Goal: Transaction & Acquisition: Book appointment/travel/reservation

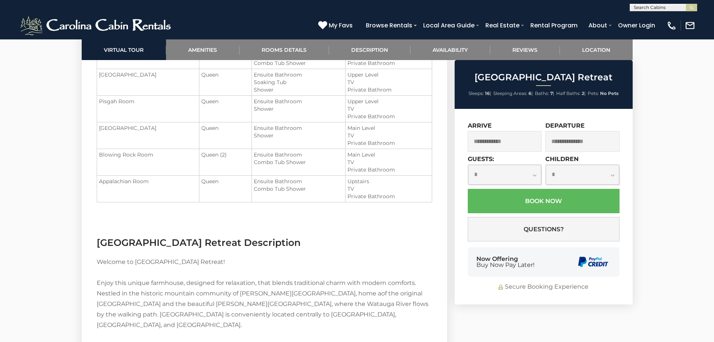
scroll to position [900, 0]
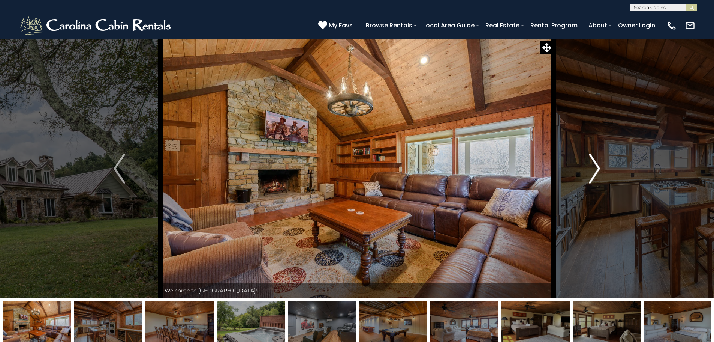
click at [598, 162] on img "Next" at bounding box center [594, 168] width 11 height 30
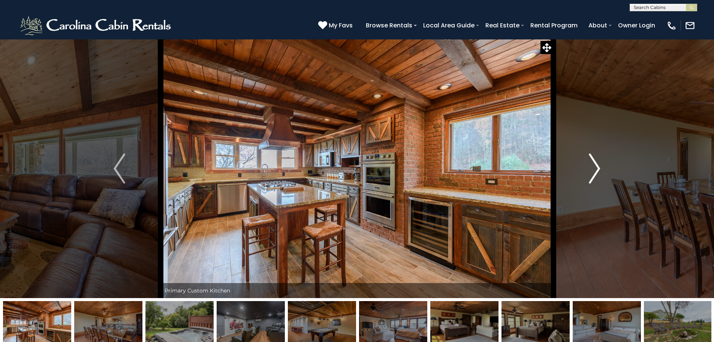
click at [597, 162] on img "Next" at bounding box center [594, 168] width 11 height 30
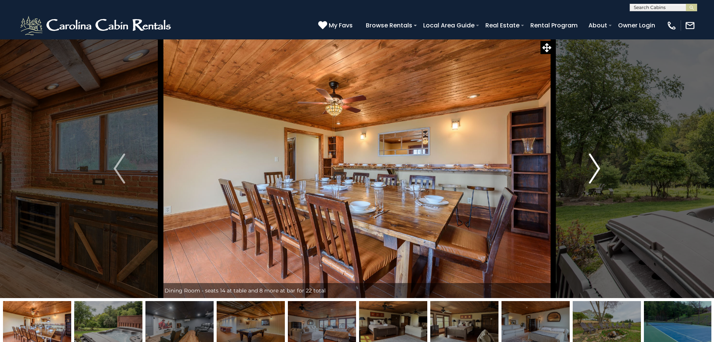
click at [594, 163] on img "Next" at bounding box center [594, 168] width 11 height 30
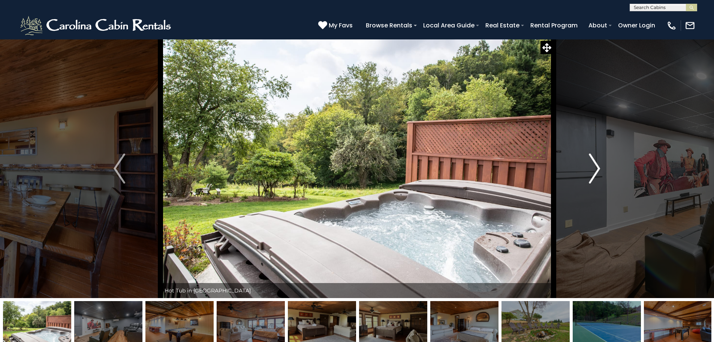
click at [594, 163] on img "Next" at bounding box center [594, 168] width 11 height 30
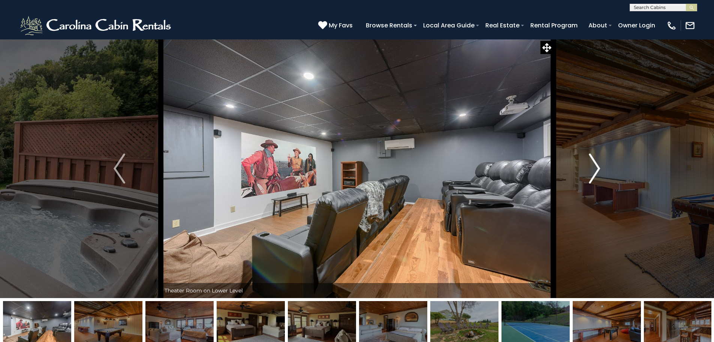
click at [595, 166] on img "Next" at bounding box center [594, 168] width 11 height 30
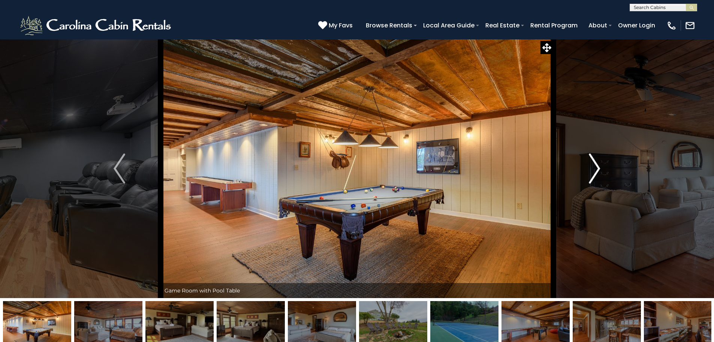
click at [594, 165] on img "Next" at bounding box center [594, 168] width 11 height 30
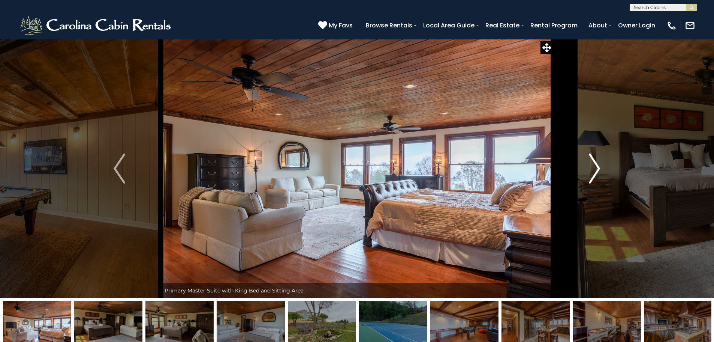
click at [596, 163] on img "Next" at bounding box center [594, 168] width 11 height 30
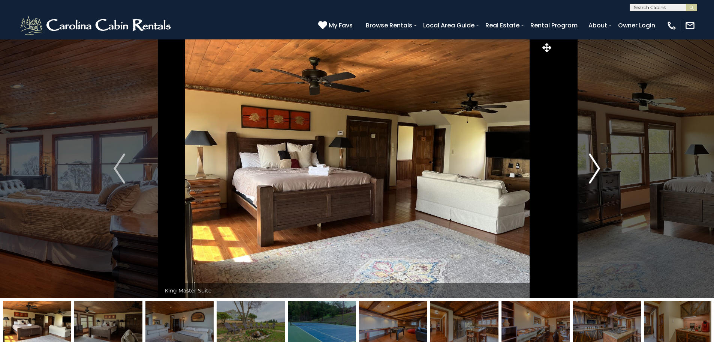
click at [595, 162] on img "Next" at bounding box center [594, 168] width 11 height 30
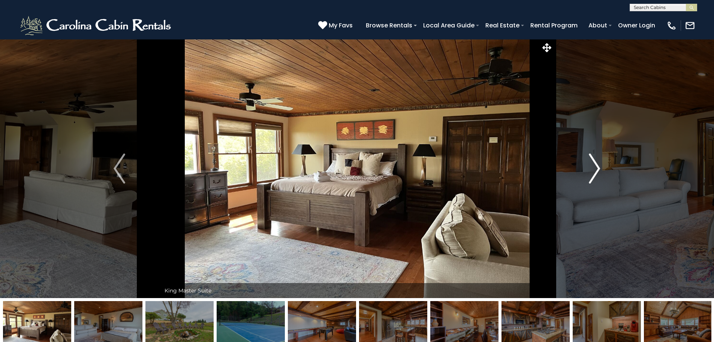
click at [594, 162] on img "Next" at bounding box center [594, 168] width 11 height 30
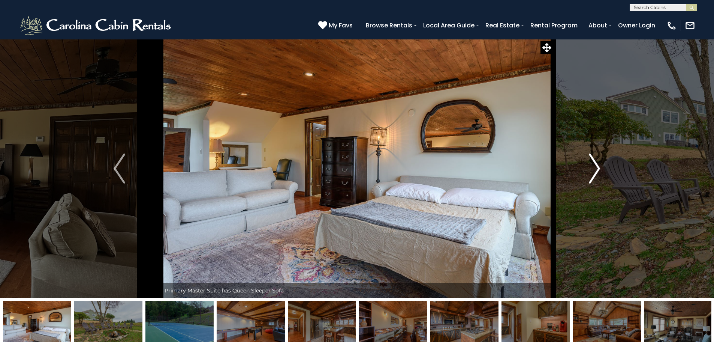
click at [594, 161] on img "Next" at bounding box center [594, 168] width 11 height 30
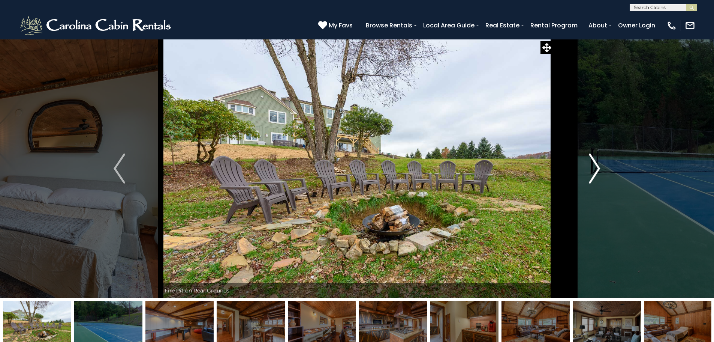
click at [594, 161] on img "Next" at bounding box center [594, 168] width 11 height 30
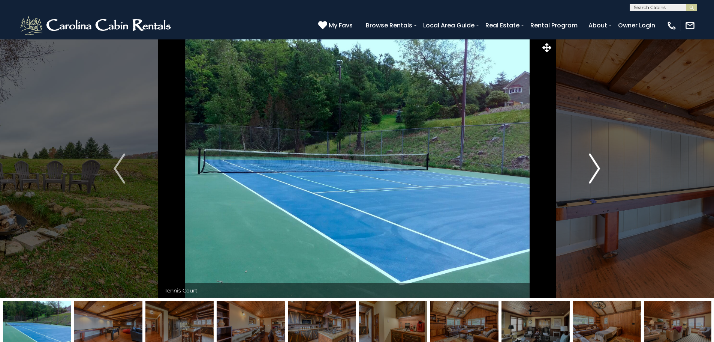
click at [594, 161] on img "Next" at bounding box center [594, 168] width 11 height 30
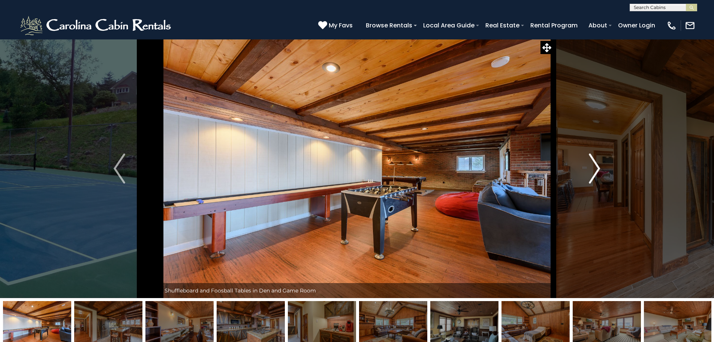
click at [594, 166] on img "Next" at bounding box center [594, 168] width 11 height 30
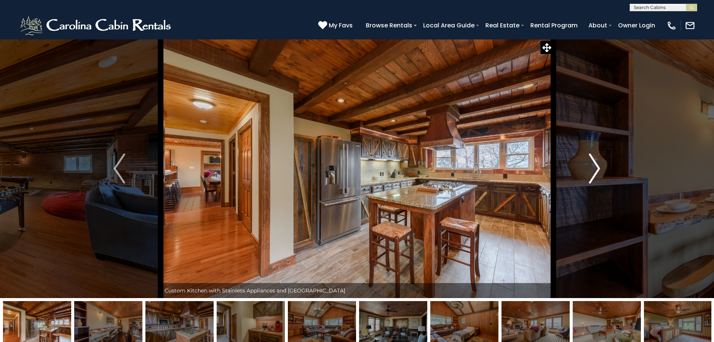
click at [594, 166] on img "Next" at bounding box center [594, 168] width 11 height 30
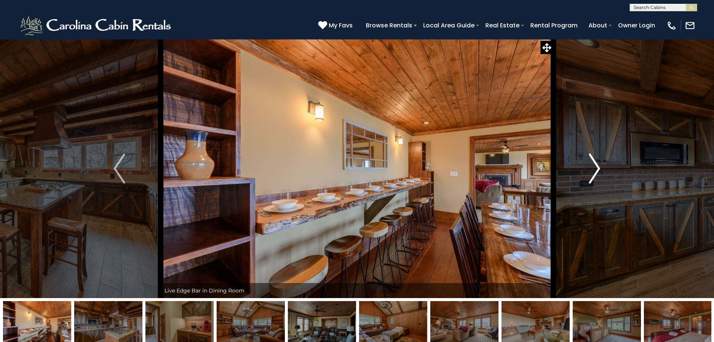
click at [594, 166] on img "Next" at bounding box center [594, 168] width 11 height 30
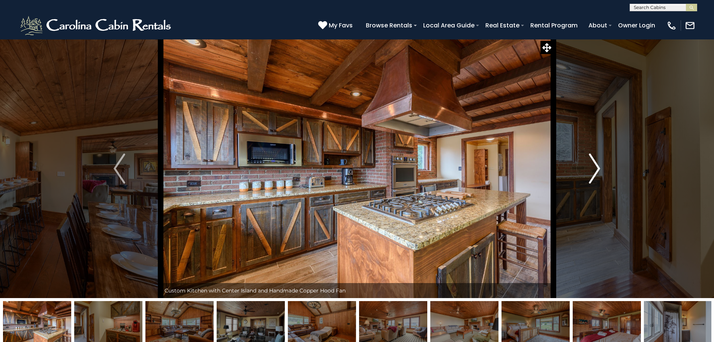
click at [598, 164] on img "Next" at bounding box center [594, 168] width 11 height 30
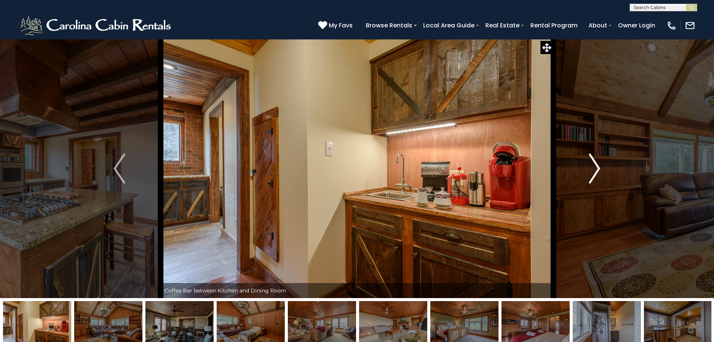
click at [597, 164] on img "Next" at bounding box center [594, 168] width 11 height 30
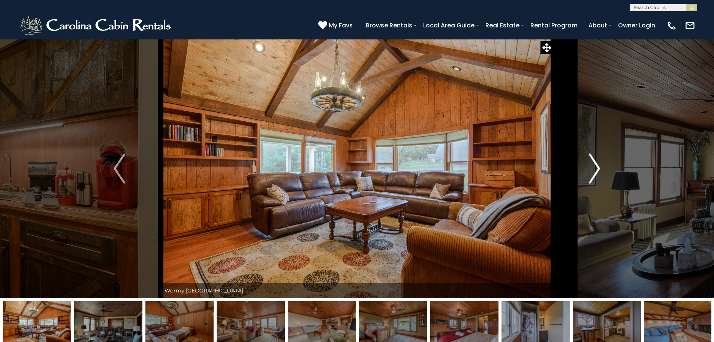
click at [597, 164] on img "Next" at bounding box center [594, 168] width 11 height 30
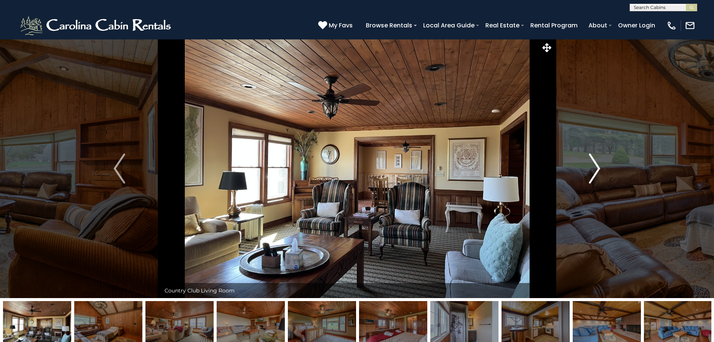
click at [596, 164] on img "Next" at bounding box center [594, 168] width 11 height 30
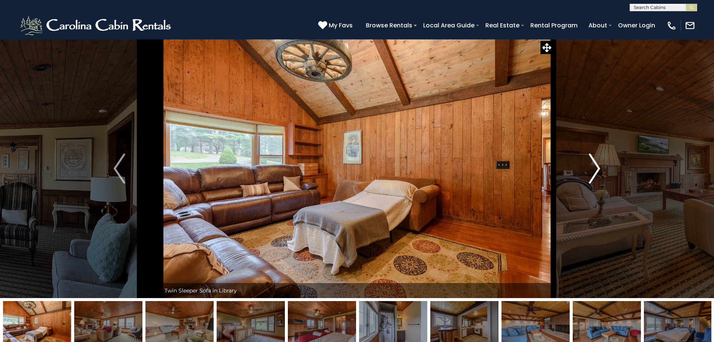
click at [596, 164] on img "Next" at bounding box center [594, 168] width 11 height 30
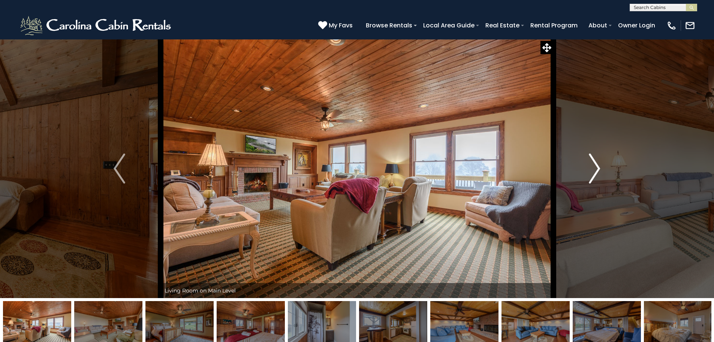
click at [596, 169] on img "Next" at bounding box center [594, 168] width 11 height 30
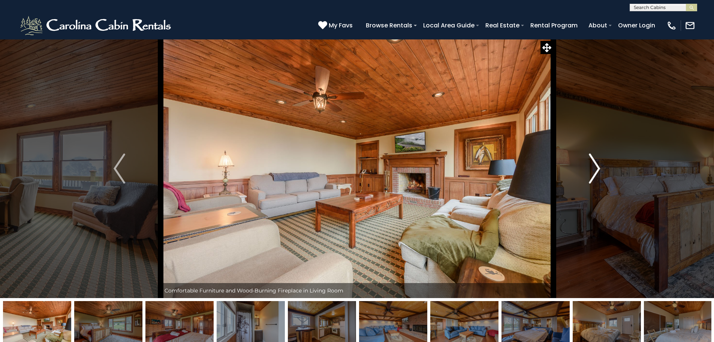
click at [596, 169] on img "Next" at bounding box center [594, 168] width 11 height 30
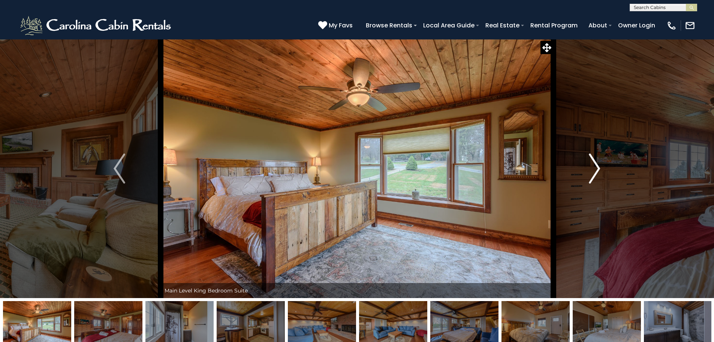
click at [596, 169] on img "Next" at bounding box center [594, 168] width 11 height 30
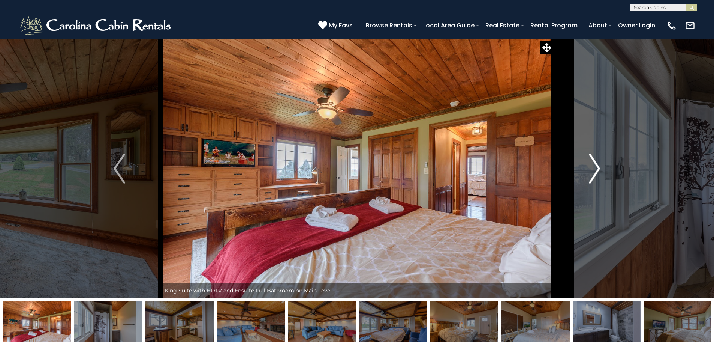
click at [596, 169] on img "Next" at bounding box center [594, 168] width 11 height 30
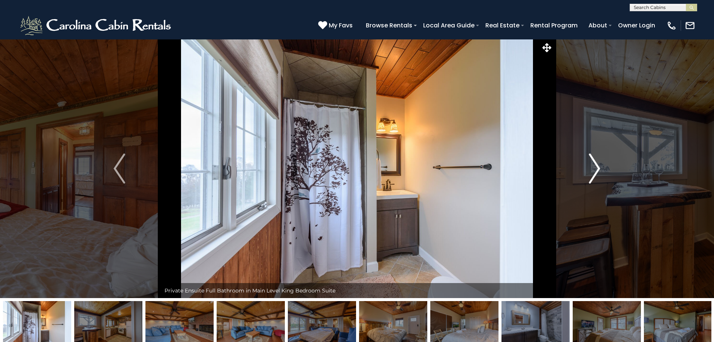
click at [596, 170] on img "Next" at bounding box center [594, 168] width 11 height 30
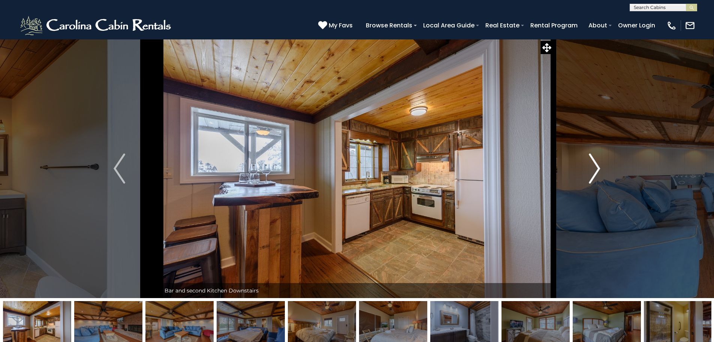
click at [596, 170] on img "Next" at bounding box center [594, 168] width 11 height 30
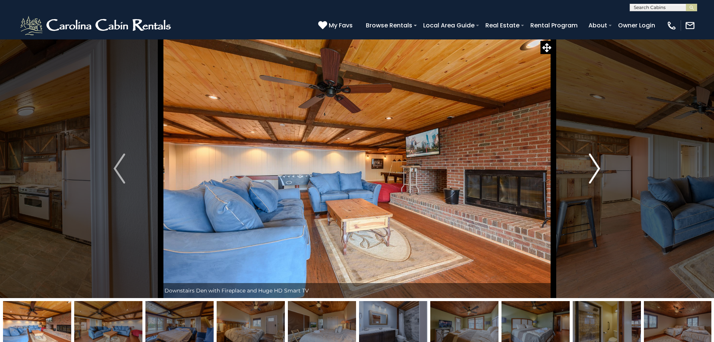
click at [597, 166] on img "Next" at bounding box center [594, 168] width 11 height 30
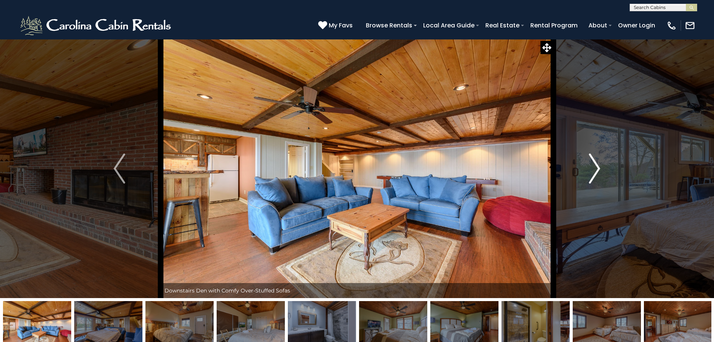
click at [597, 166] on img "Next" at bounding box center [594, 168] width 11 height 30
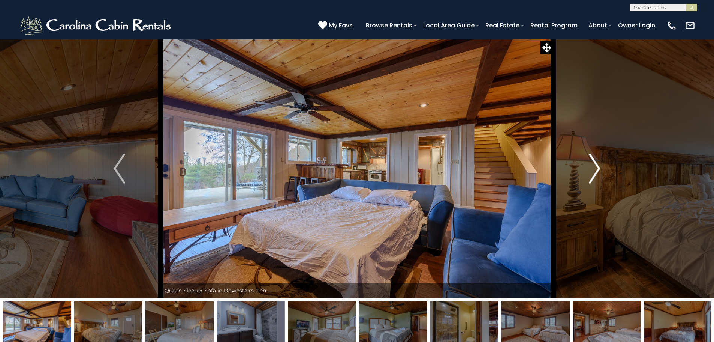
click at [597, 166] on img "Next" at bounding box center [594, 168] width 11 height 30
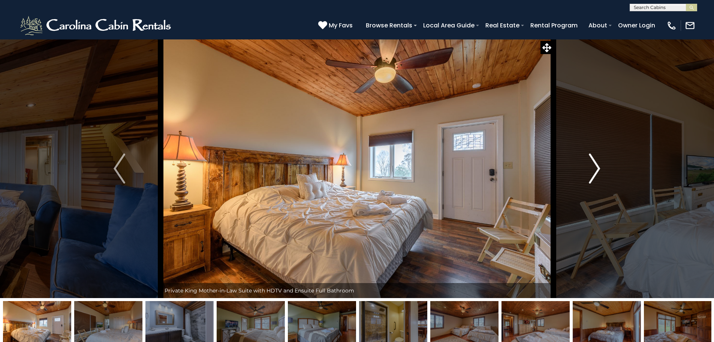
click at [597, 166] on img "Next" at bounding box center [594, 168] width 11 height 30
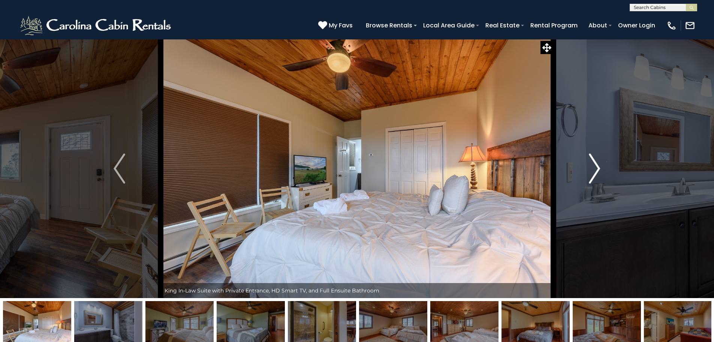
click at [597, 166] on img "Next" at bounding box center [594, 168] width 11 height 30
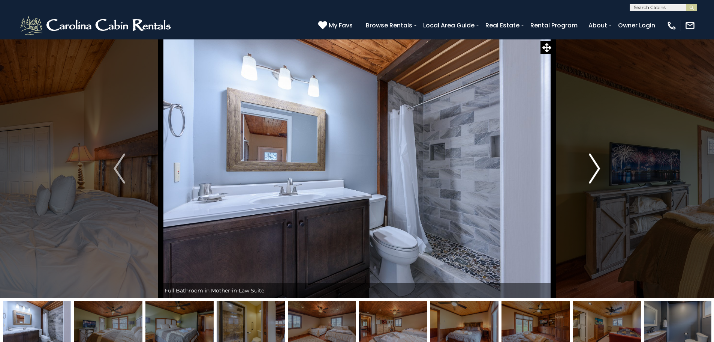
click at [597, 166] on img "Next" at bounding box center [594, 168] width 11 height 30
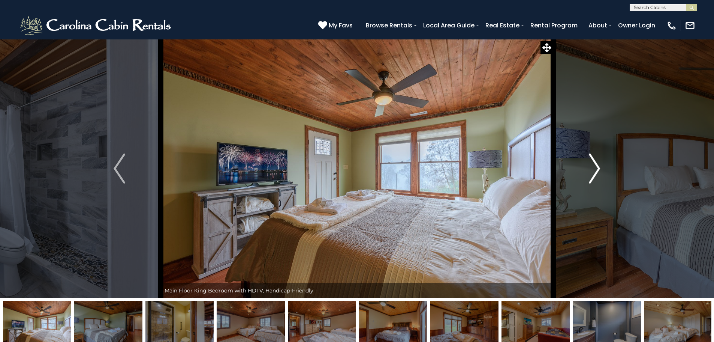
click at [597, 166] on img "Next" at bounding box center [594, 168] width 11 height 30
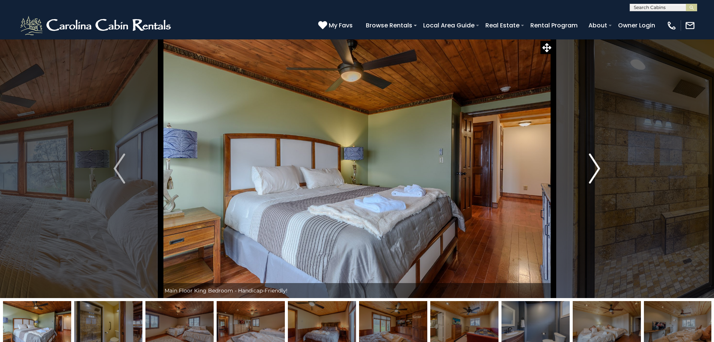
click at [597, 166] on img "Next" at bounding box center [594, 168] width 11 height 30
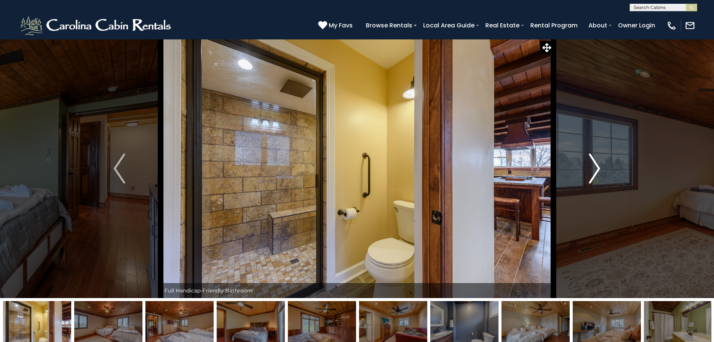
click at [597, 166] on img "Next" at bounding box center [594, 168] width 11 height 30
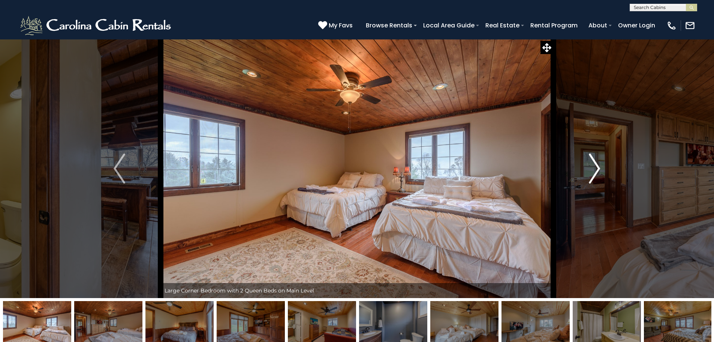
click at [597, 166] on img "Next" at bounding box center [594, 168] width 11 height 30
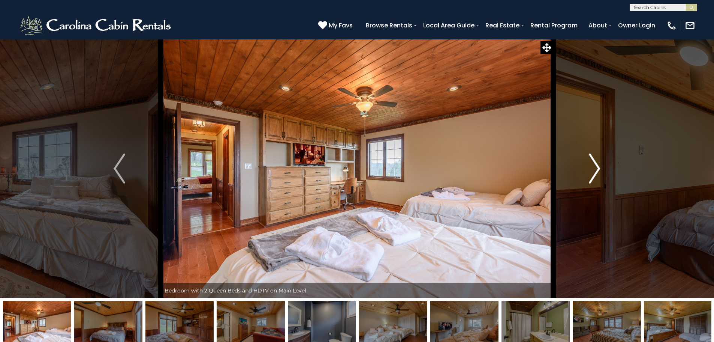
click at [597, 166] on img "Next" at bounding box center [594, 168] width 11 height 30
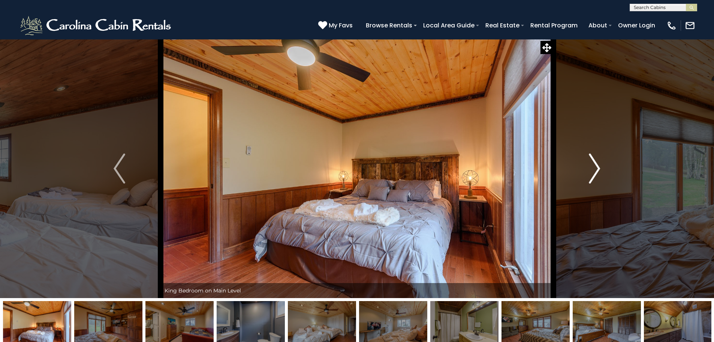
click at [597, 166] on img "Next" at bounding box center [594, 168] width 11 height 30
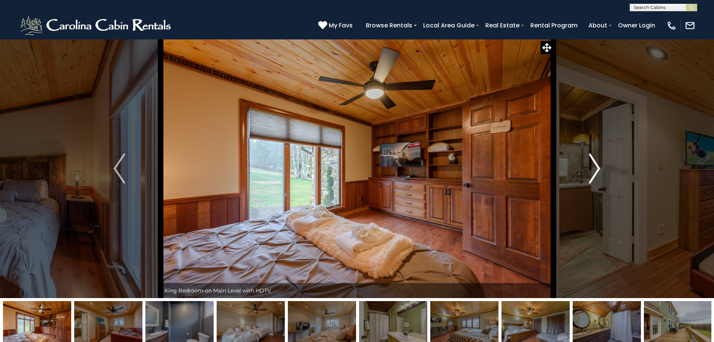
click at [596, 166] on img "Next" at bounding box center [594, 168] width 11 height 30
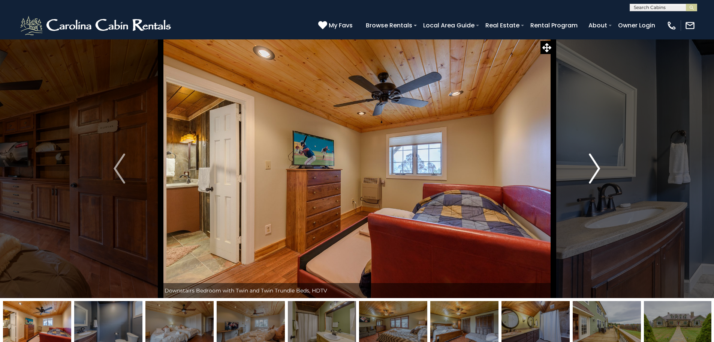
click at [596, 166] on img "Next" at bounding box center [594, 168] width 11 height 30
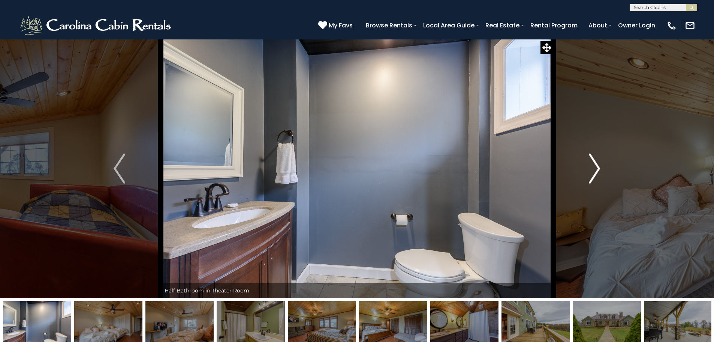
click at [596, 166] on img "Next" at bounding box center [594, 168] width 11 height 30
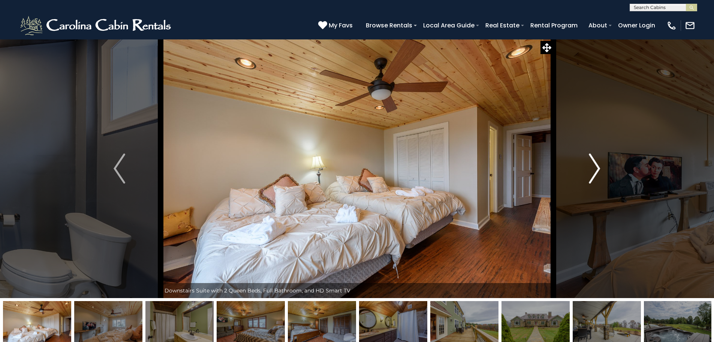
click at [596, 167] on img "Next" at bounding box center [594, 168] width 11 height 30
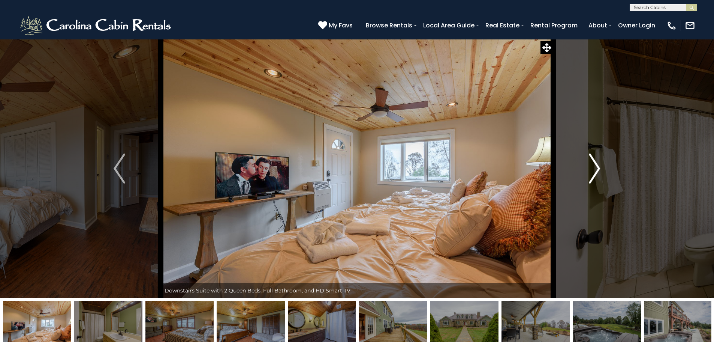
click at [596, 167] on img "Next" at bounding box center [594, 168] width 11 height 30
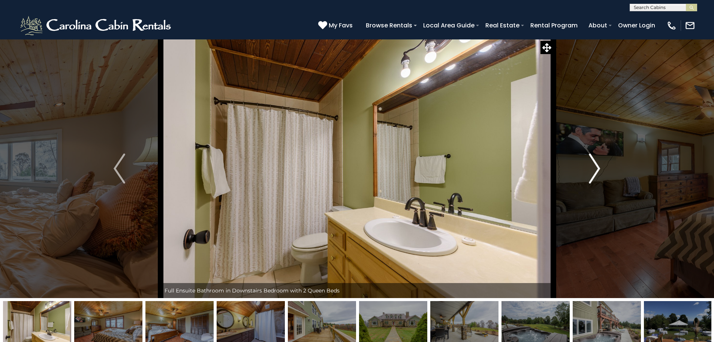
click at [596, 167] on img "Next" at bounding box center [594, 168] width 11 height 30
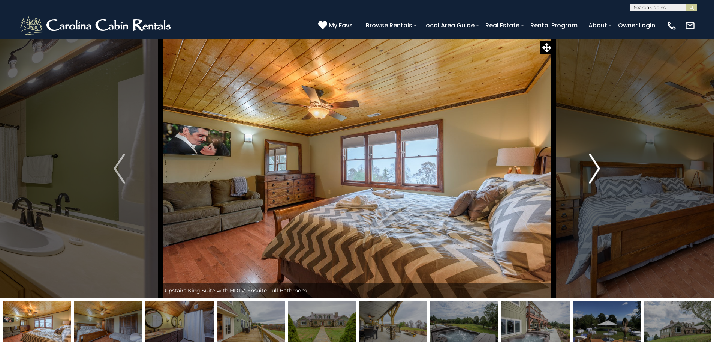
click at [596, 167] on img "Next" at bounding box center [594, 168] width 11 height 30
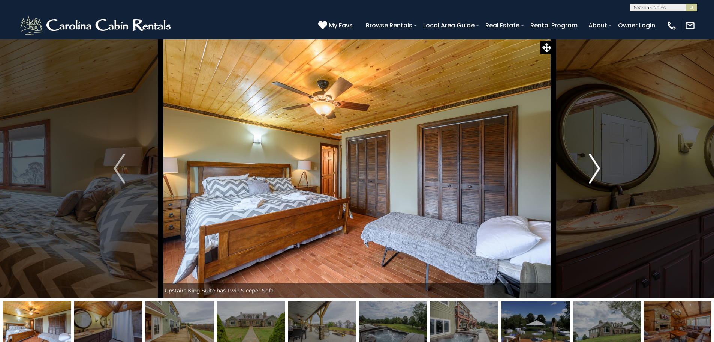
click at [596, 167] on img "Next" at bounding box center [594, 168] width 11 height 30
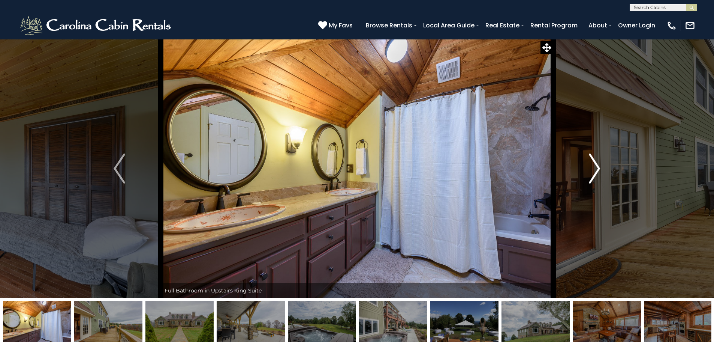
click at [596, 167] on img "Next" at bounding box center [594, 168] width 11 height 30
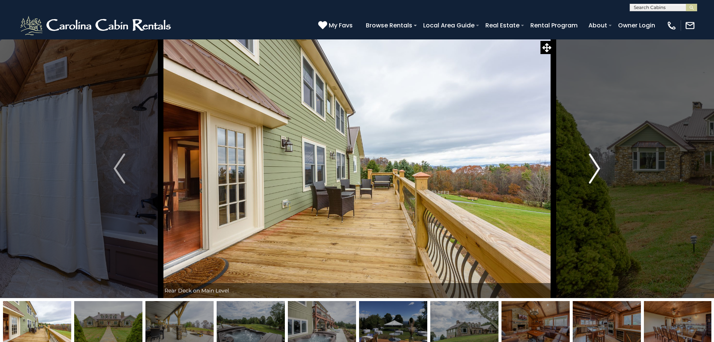
click at [596, 167] on img "Next" at bounding box center [594, 168] width 11 height 30
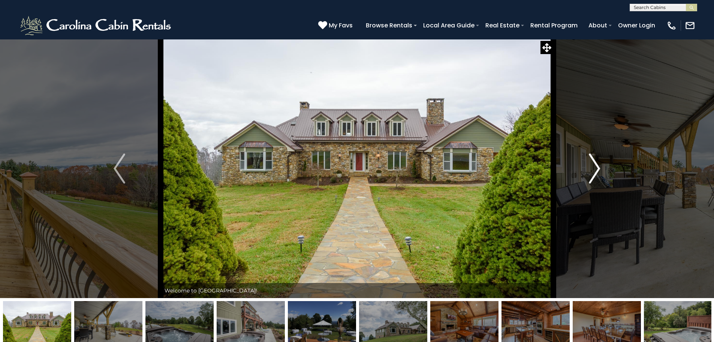
click at [596, 167] on img "Next" at bounding box center [594, 168] width 11 height 30
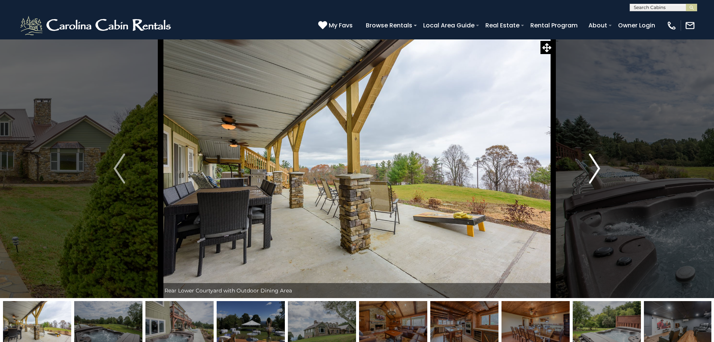
click at [596, 167] on img "Next" at bounding box center [594, 168] width 11 height 30
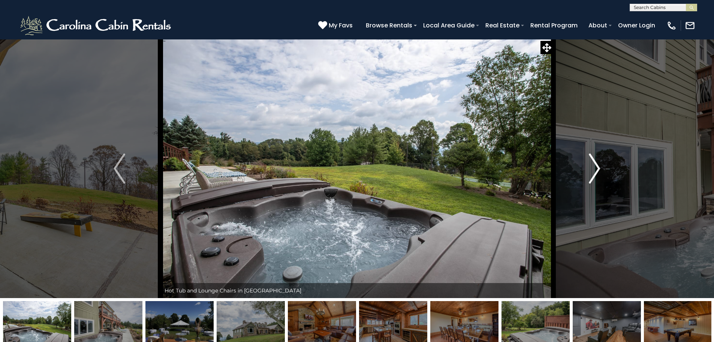
click at [596, 167] on img "Next" at bounding box center [594, 168] width 11 height 30
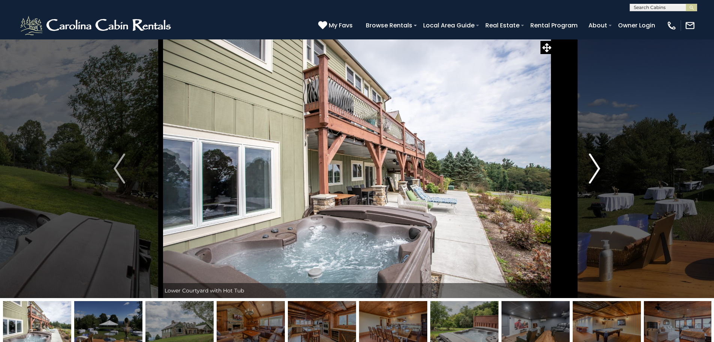
click at [596, 167] on img "Next" at bounding box center [594, 168] width 11 height 30
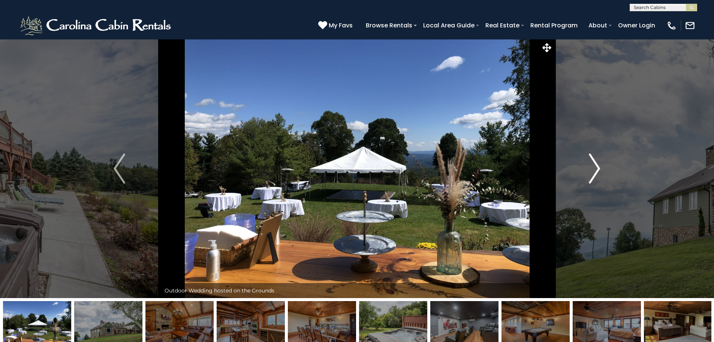
click at [596, 167] on img "Next" at bounding box center [594, 168] width 11 height 30
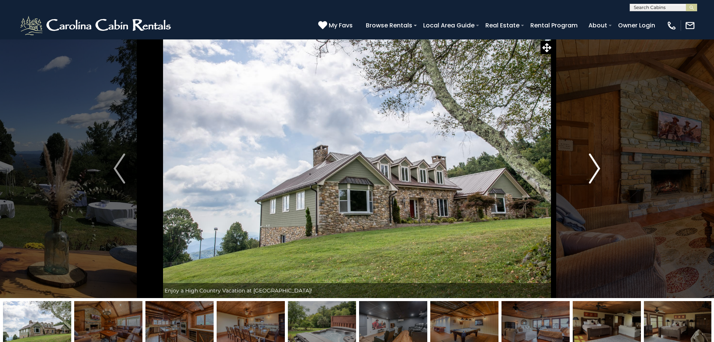
click at [596, 167] on img "Next" at bounding box center [594, 168] width 11 height 30
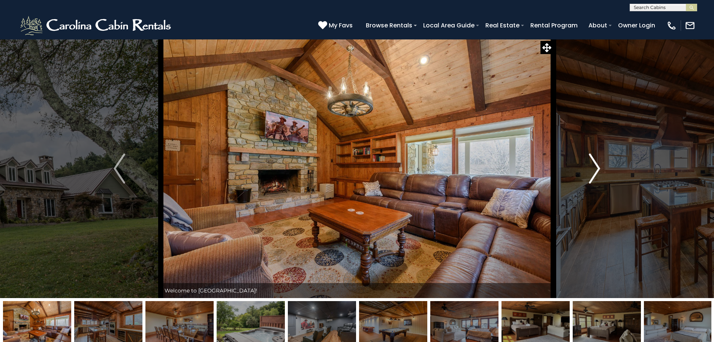
click at [596, 167] on img "Next" at bounding box center [594, 168] width 11 height 30
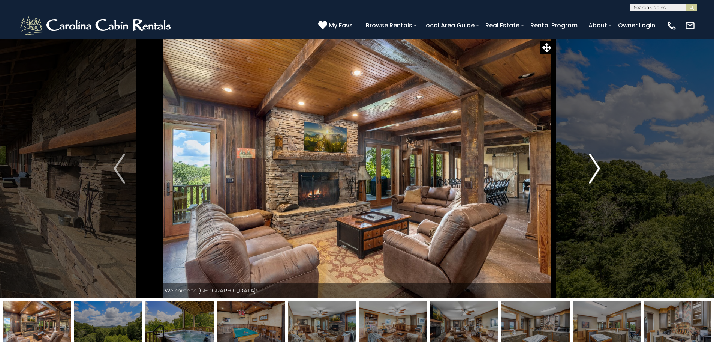
click at [598, 164] on img "Next" at bounding box center [594, 168] width 11 height 30
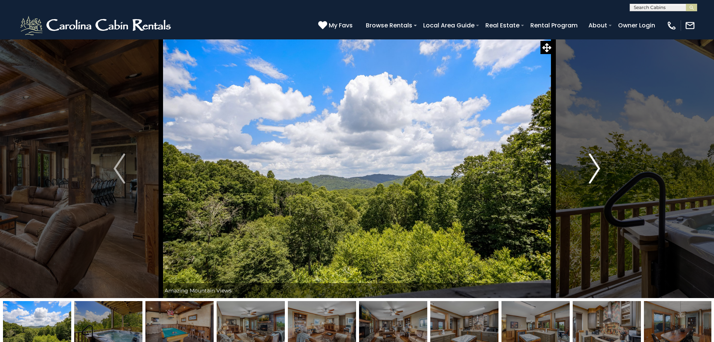
click at [596, 164] on img "Next" at bounding box center [594, 168] width 11 height 30
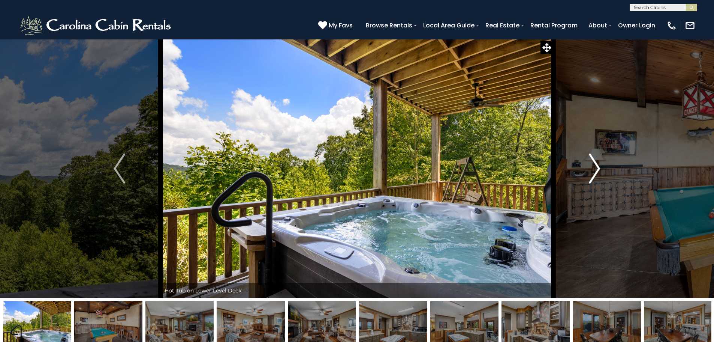
click at [605, 161] on button "Next" at bounding box center [595, 168] width 83 height 259
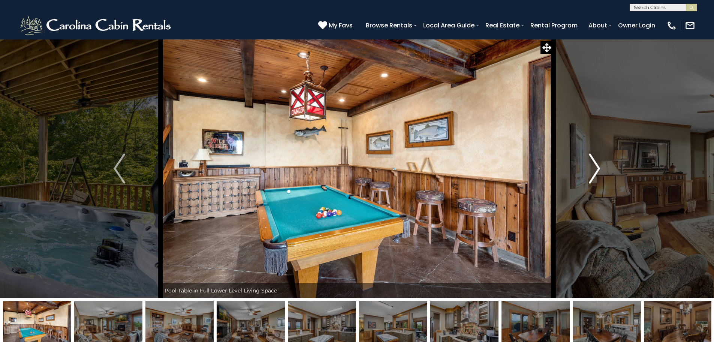
click at [596, 163] on img "Next" at bounding box center [594, 168] width 11 height 30
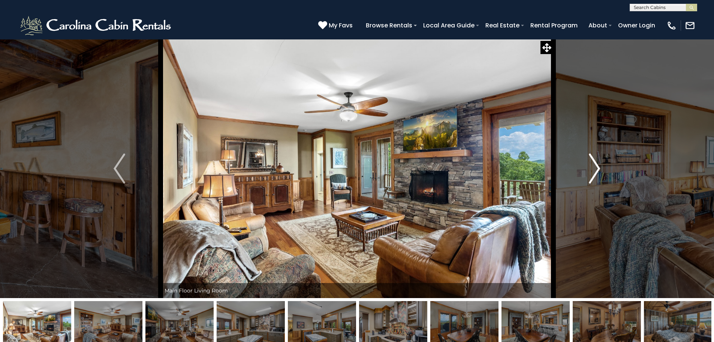
click at [596, 163] on img "Next" at bounding box center [594, 168] width 11 height 30
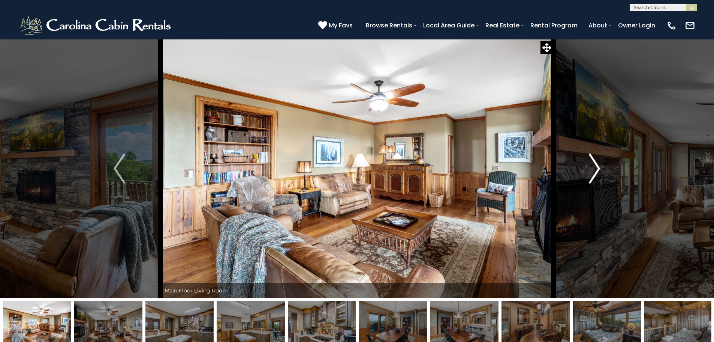
click at [596, 163] on img "Next" at bounding box center [594, 168] width 11 height 30
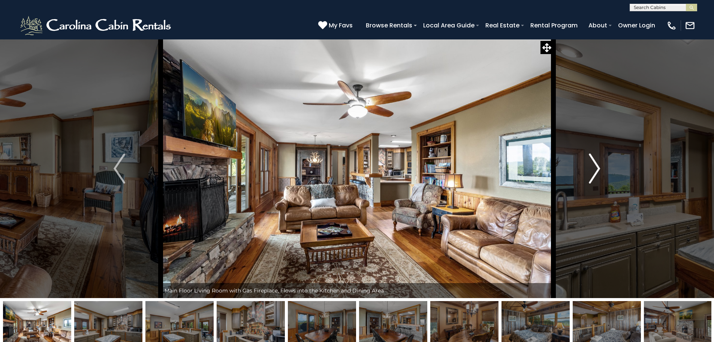
click at [595, 163] on img "Next" at bounding box center [594, 168] width 11 height 30
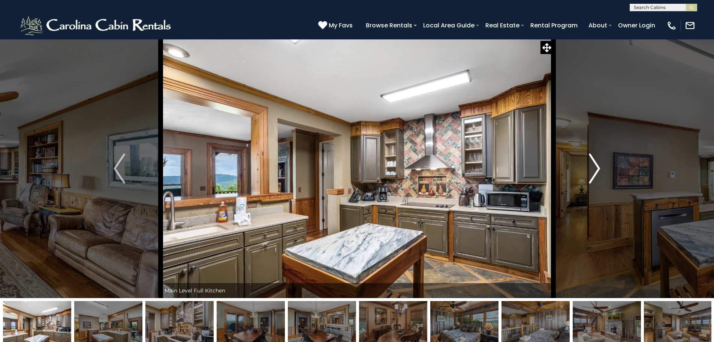
click at [595, 163] on img "Next" at bounding box center [594, 168] width 11 height 30
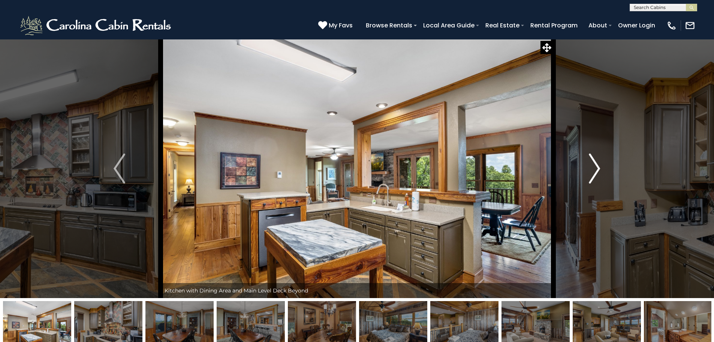
click at [595, 163] on img "Next" at bounding box center [594, 168] width 11 height 30
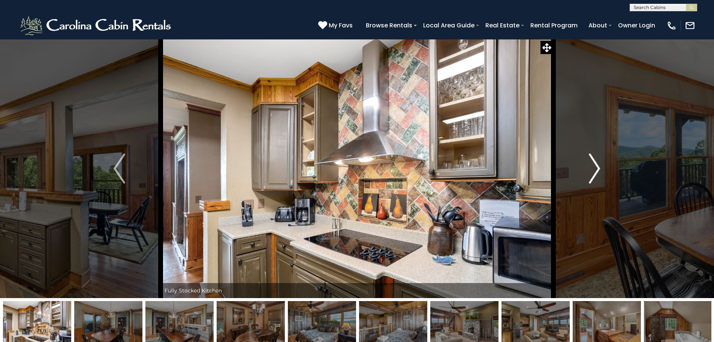
click at [595, 163] on img "Next" at bounding box center [594, 168] width 11 height 30
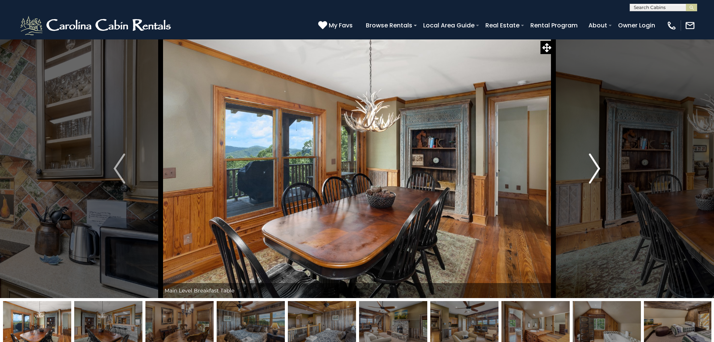
click at [595, 163] on img "Next" at bounding box center [594, 168] width 11 height 30
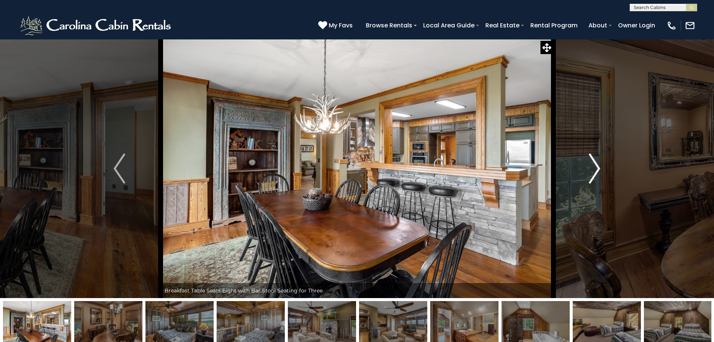
click at [595, 163] on img "Next" at bounding box center [594, 168] width 11 height 30
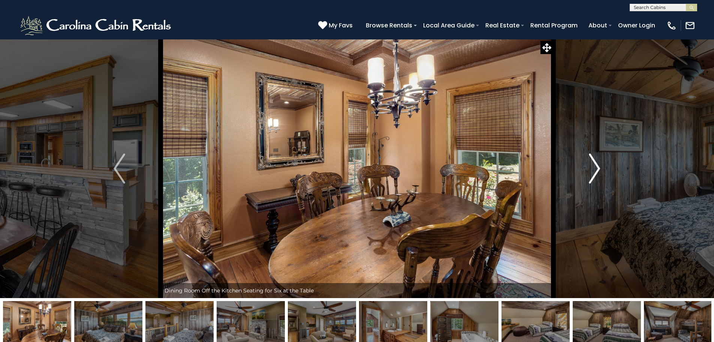
click at [595, 163] on img "Next" at bounding box center [594, 168] width 11 height 30
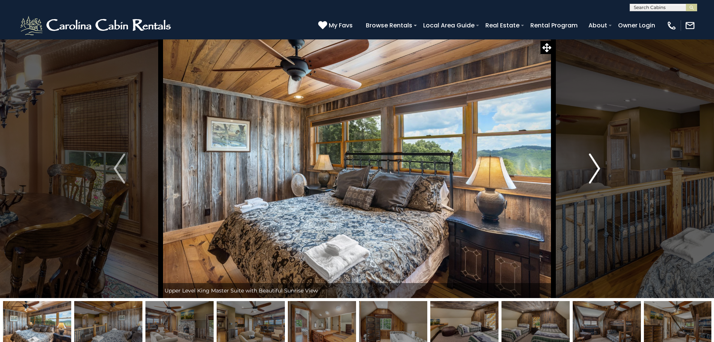
click at [595, 163] on img "Next" at bounding box center [594, 168] width 11 height 30
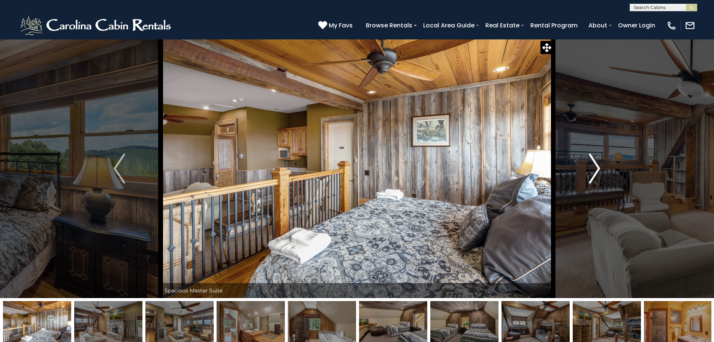
click at [595, 163] on img "Next" at bounding box center [594, 168] width 11 height 30
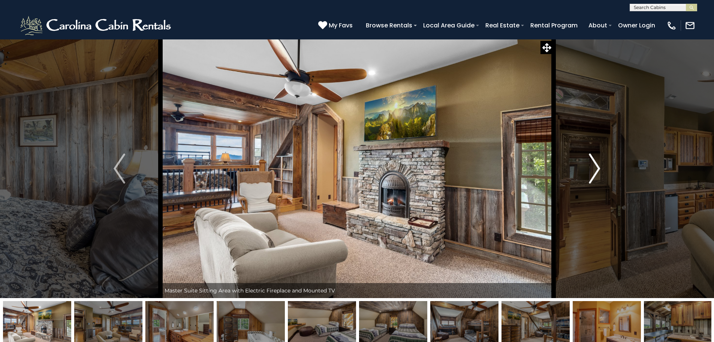
click at [595, 163] on img "Next" at bounding box center [594, 168] width 11 height 30
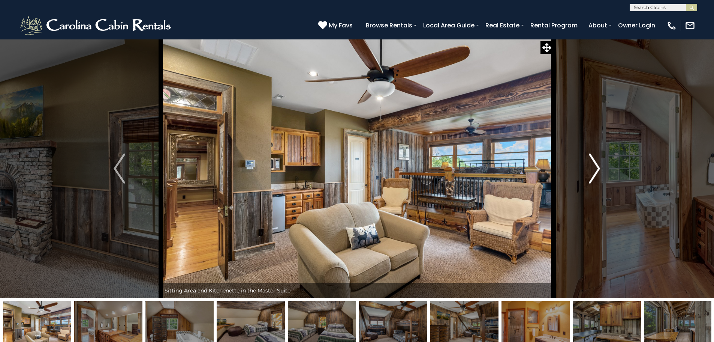
click at [595, 163] on img "Next" at bounding box center [594, 168] width 11 height 30
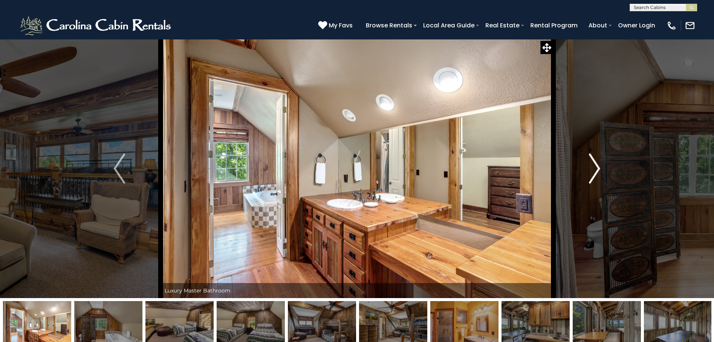
click at [595, 163] on img "Next" at bounding box center [594, 168] width 11 height 30
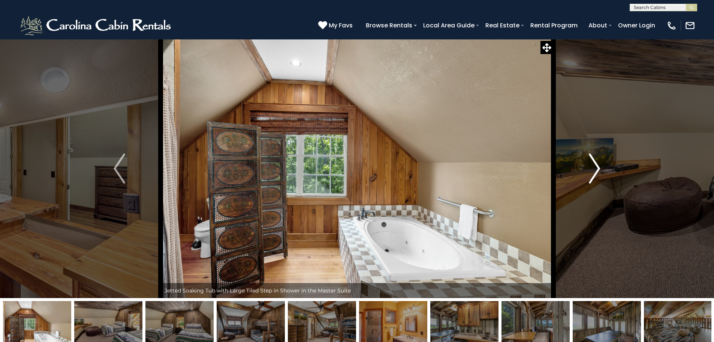
click at [595, 163] on img "Next" at bounding box center [594, 168] width 11 height 30
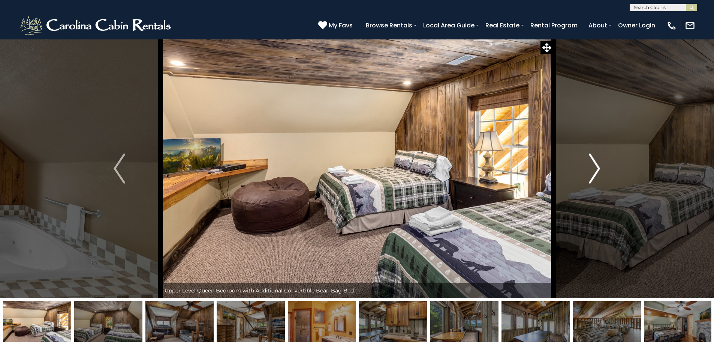
click at [595, 163] on img "Next" at bounding box center [594, 168] width 11 height 30
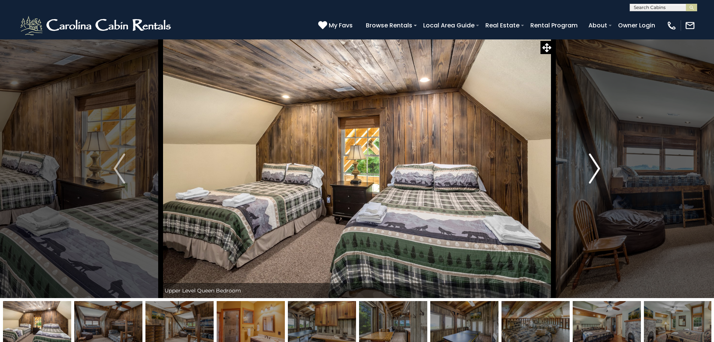
click at [595, 163] on img "Next" at bounding box center [594, 168] width 11 height 30
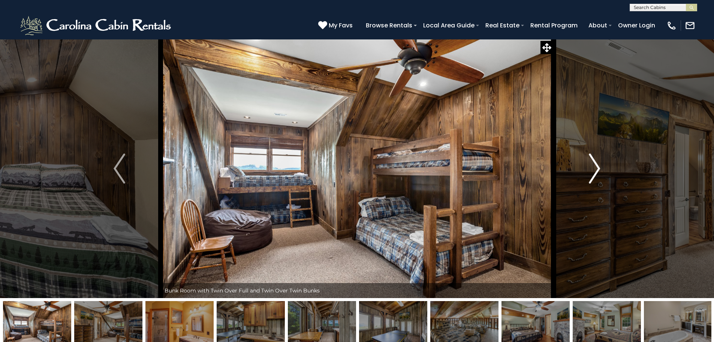
click at [595, 163] on img "Next" at bounding box center [594, 168] width 11 height 30
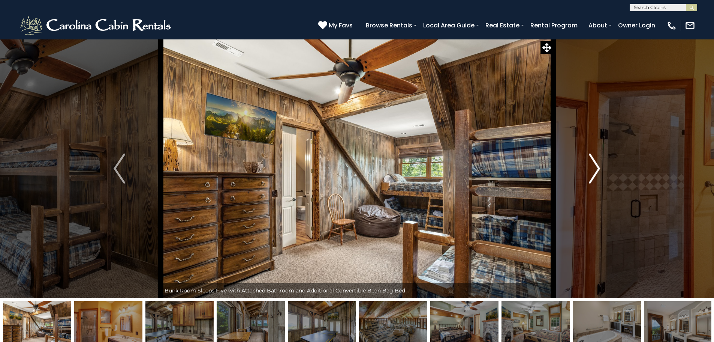
click at [595, 163] on img "Next" at bounding box center [594, 168] width 11 height 30
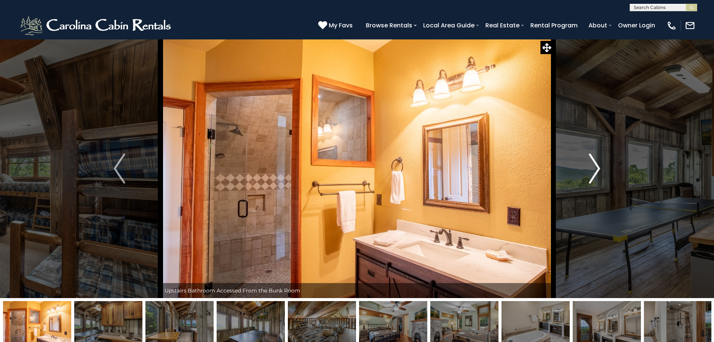
click at [595, 163] on img "Next" at bounding box center [594, 168] width 11 height 30
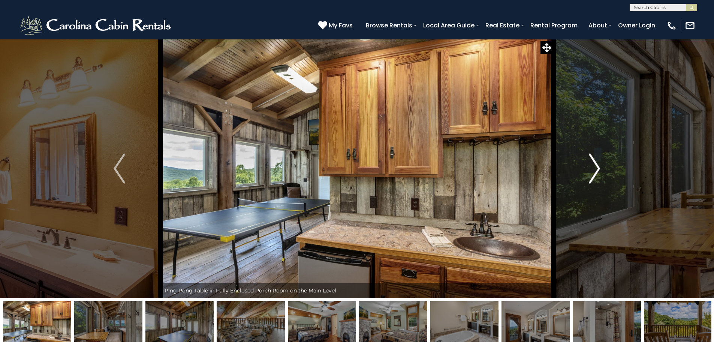
click at [595, 163] on img "Next" at bounding box center [594, 168] width 11 height 30
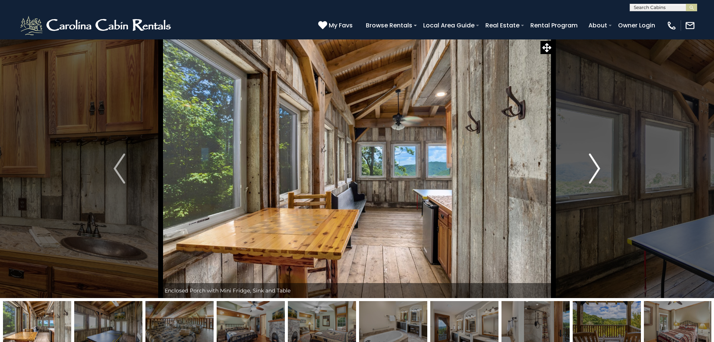
click at [595, 163] on img "Next" at bounding box center [594, 168] width 11 height 30
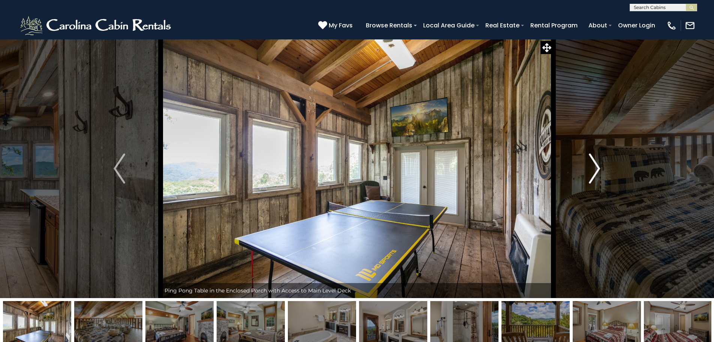
click at [595, 163] on img "Next" at bounding box center [594, 168] width 11 height 30
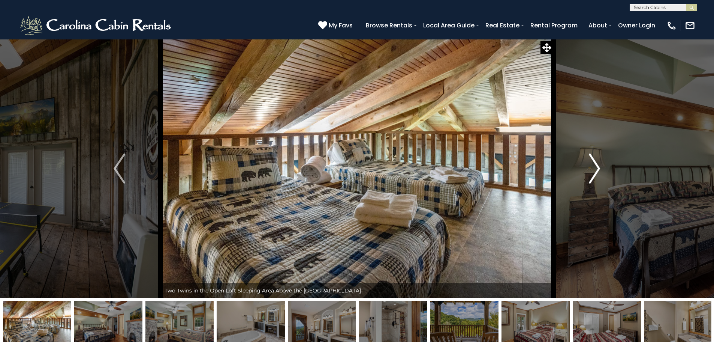
click at [595, 163] on img "Next" at bounding box center [594, 168] width 11 height 30
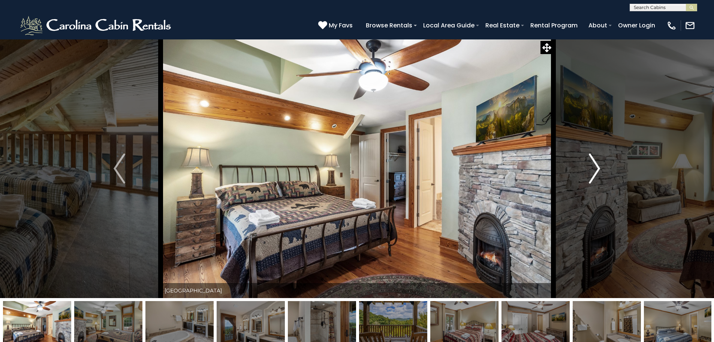
click at [595, 163] on img "Next" at bounding box center [594, 168] width 11 height 30
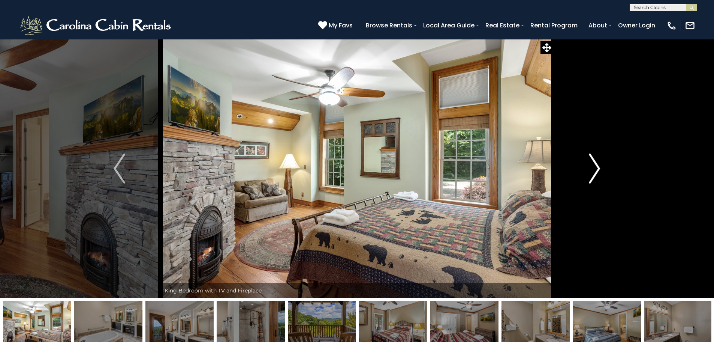
click at [595, 163] on img "Next" at bounding box center [594, 168] width 11 height 30
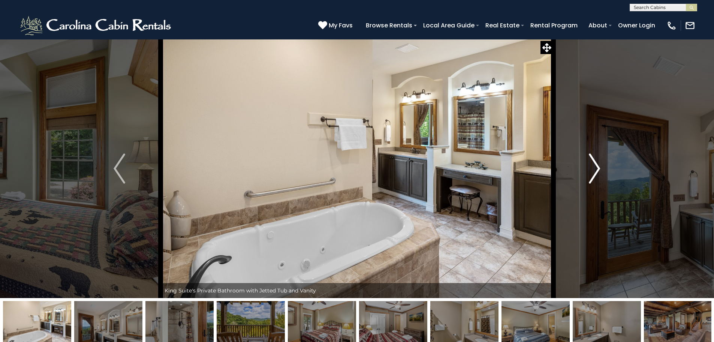
click at [595, 163] on img "Next" at bounding box center [594, 168] width 11 height 30
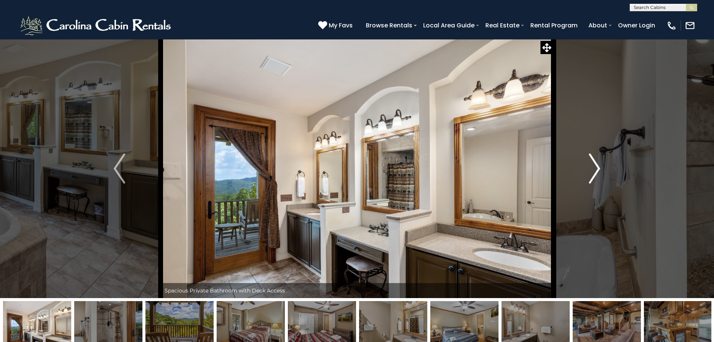
click at [595, 164] on img "Next" at bounding box center [594, 168] width 11 height 30
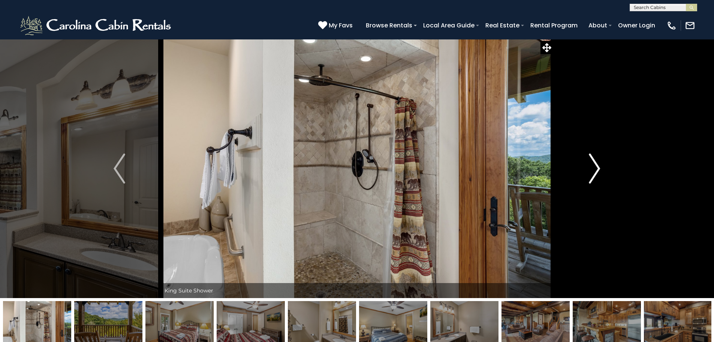
click at [594, 164] on img "Next" at bounding box center [594, 168] width 11 height 30
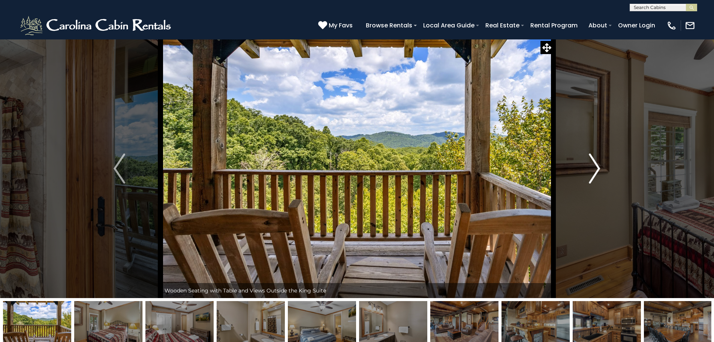
click at [594, 164] on img "Next" at bounding box center [594, 168] width 11 height 30
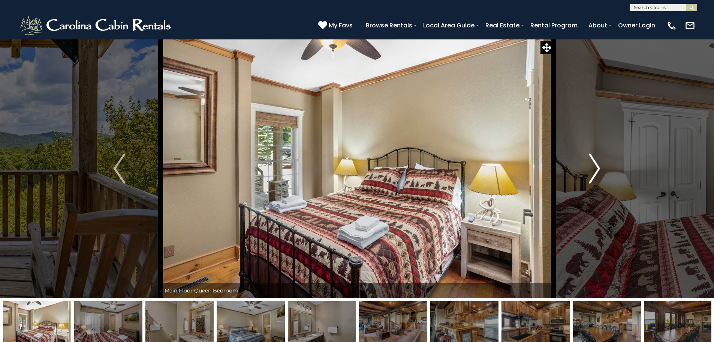
click at [594, 164] on img "Next" at bounding box center [594, 168] width 11 height 30
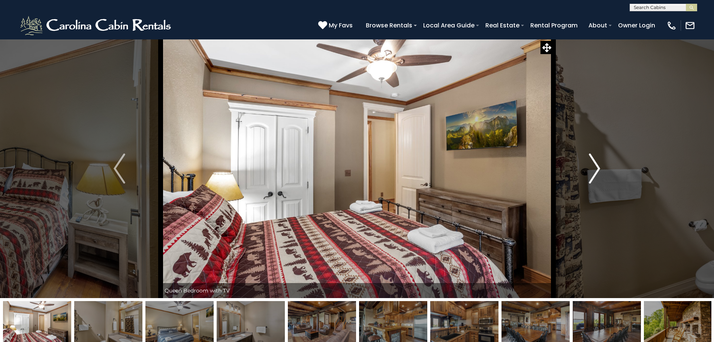
click at [593, 164] on img "Next" at bounding box center [594, 168] width 11 height 30
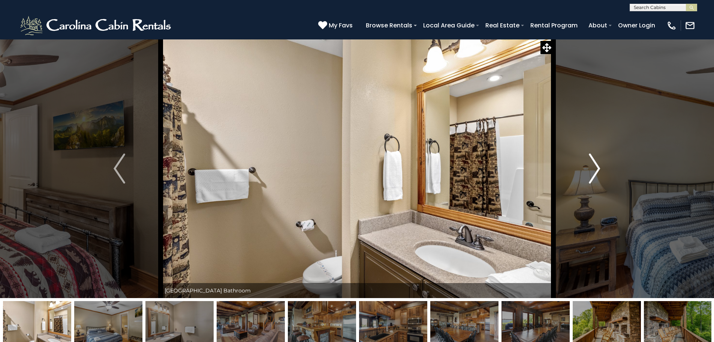
click at [593, 164] on img "Next" at bounding box center [594, 168] width 11 height 30
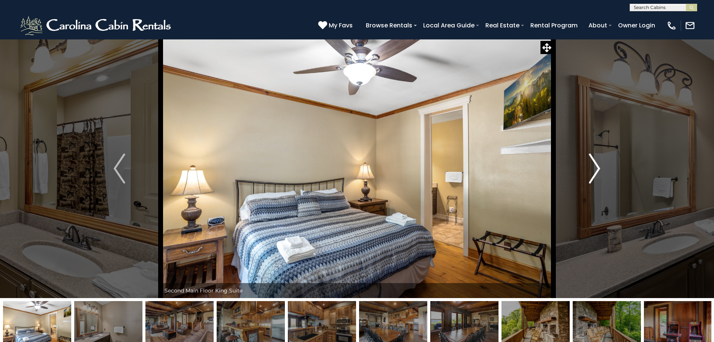
click at [593, 164] on img "Next" at bounding box center [594, 168] width 11 height 30
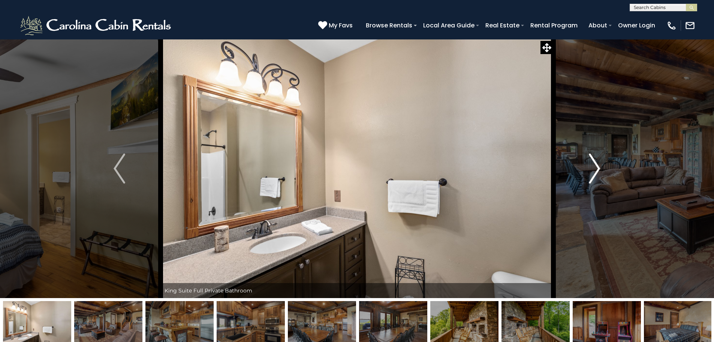
click at [593, 164] on img "Next" at bounding box center [594, 168] width 11 height 30
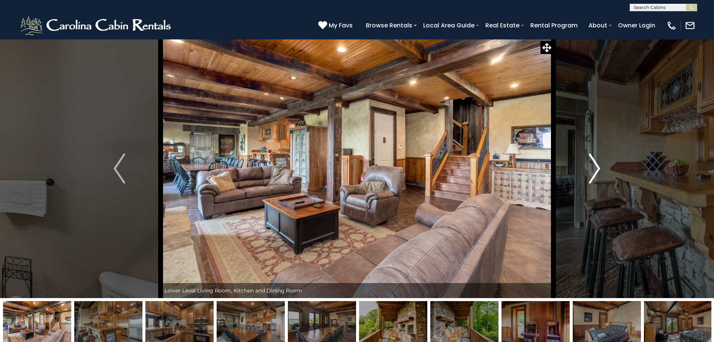
click at [593, 164] on img "Next" at bounding box center [594, 168] width 11 height 30
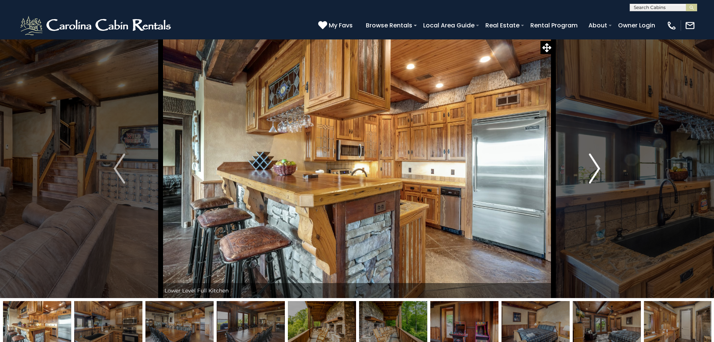
click at [593, 164] on img "Next" at bounding box center [594, 168] width 11 height 30
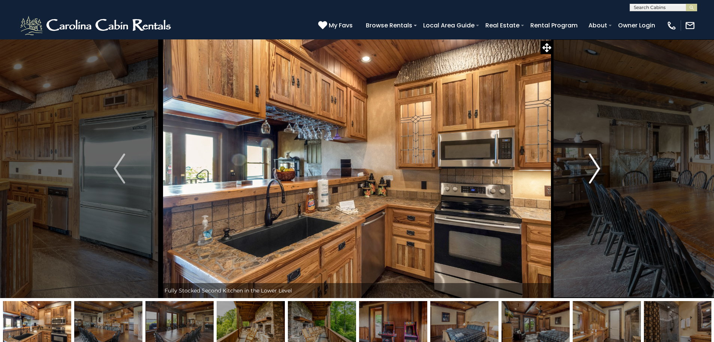
click at [593, 164] on img "Next" at bounding box center [594, 168] width 11 height 30
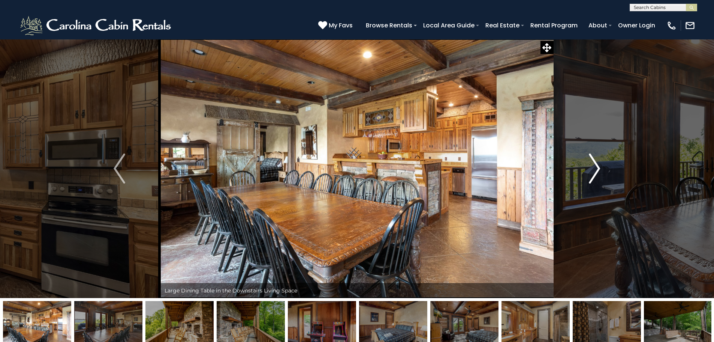
click at [593, 164] on img "Next" at bounding box center [594, 168] width 11 height 30
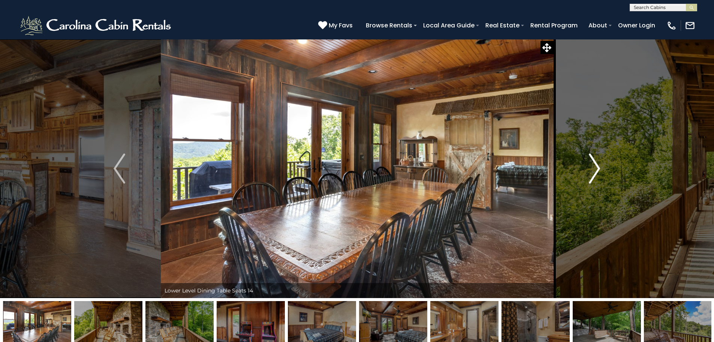
click at [593, 165] on img "Next" at bounding box center [594, 168] width 11 height 30
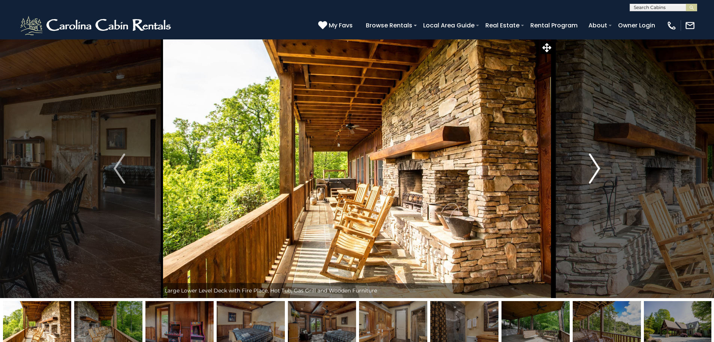
click at [593, 165] on img "Next" at bounding box center [594, 168] width 11 height 30
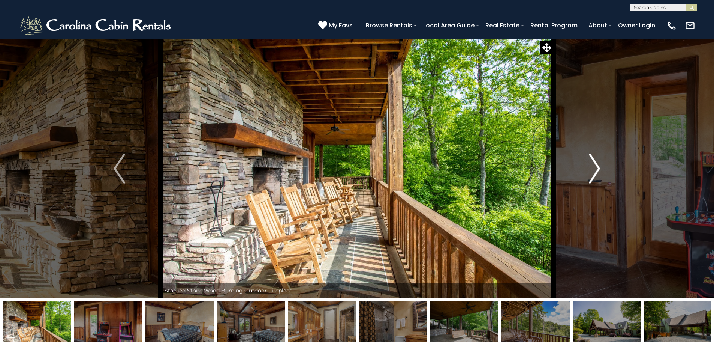
click at [594, 168] on img "Next" at bounding box center [594, 168] width 11 height 30
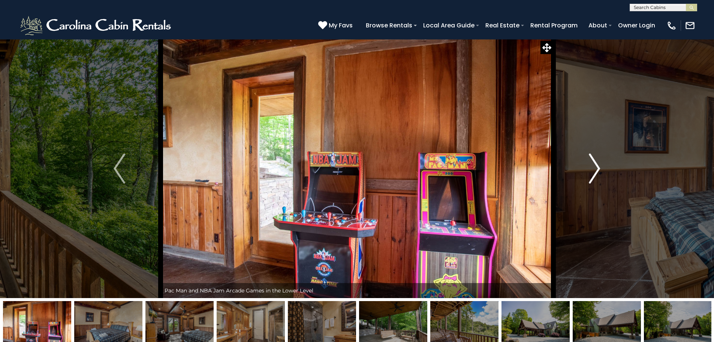
click at [594, 168] on img "Next" at bounding box center [594, 168] width 11 height 30
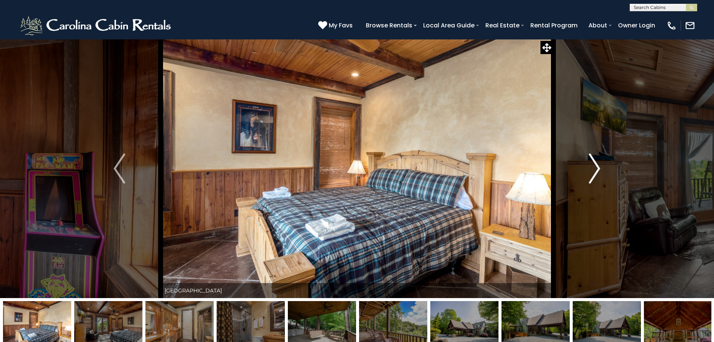
click at [595, 165] on img "Next" at bounding box center [594, 168] width 11 height 30
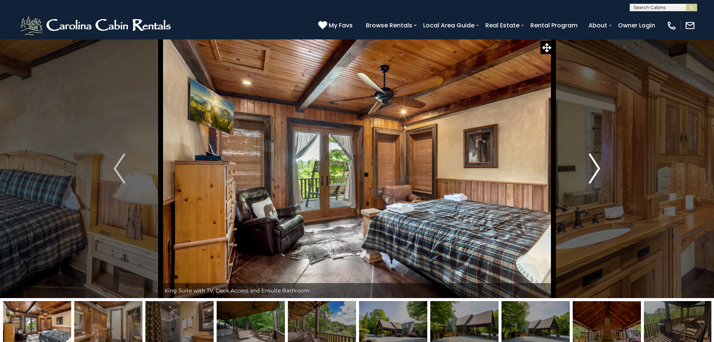
click at [595, 165] on img "Next" at bounding box center [594, 168] width 11 height 30
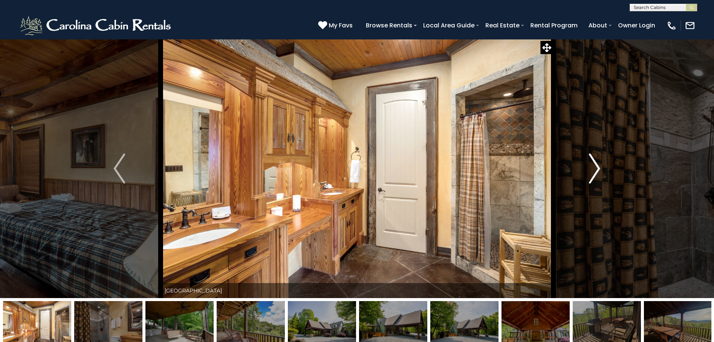
click at [595, 165] on img "Next" at bounding box center [594, 168] width 11 height 30
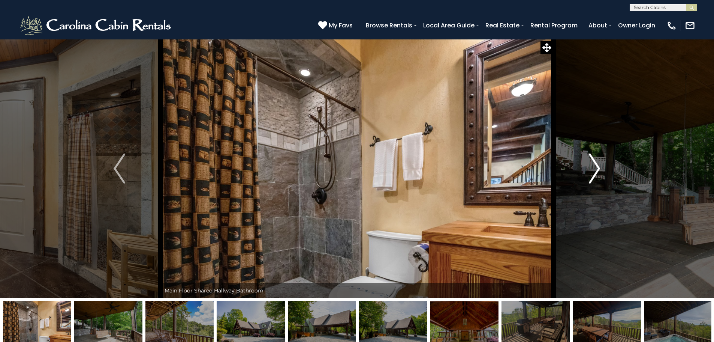
click at [595, 165] on img "Next" at bounding box center [594, 168] width 11 height 30
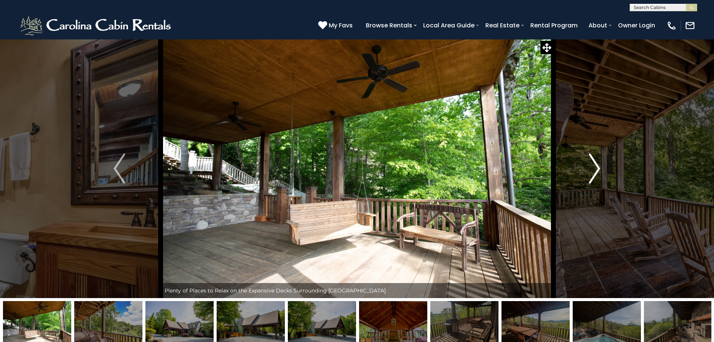
click at [596, 165] on img "Next" at bounding box center [594, 168] width 11 height 30
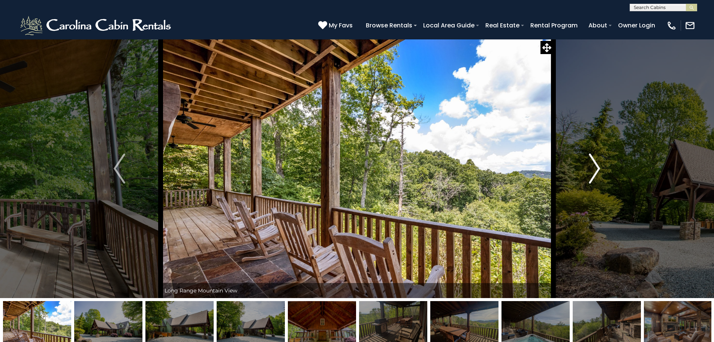
click at [596, 165] on img "Next" at bounding box center [594, 168] width 11 height 30
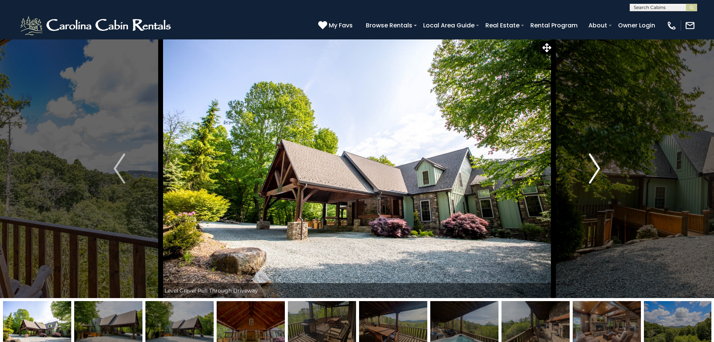
click at [595, 168] on img "Next" at bounding box center [594, 168] width 11 height 30
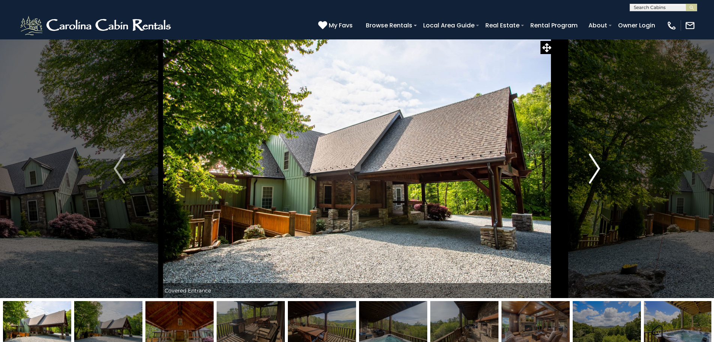
click at [595, 168] on img "Next" at bounding box center [594, 168] width 11 height 30
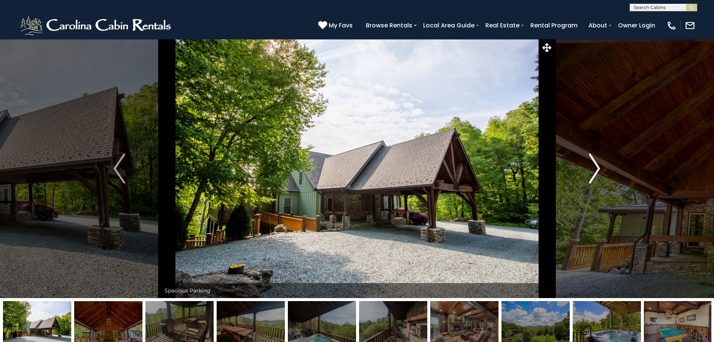
click at [595, 168] on img "Next" at bounding box center [594, 168] width 11 height 30
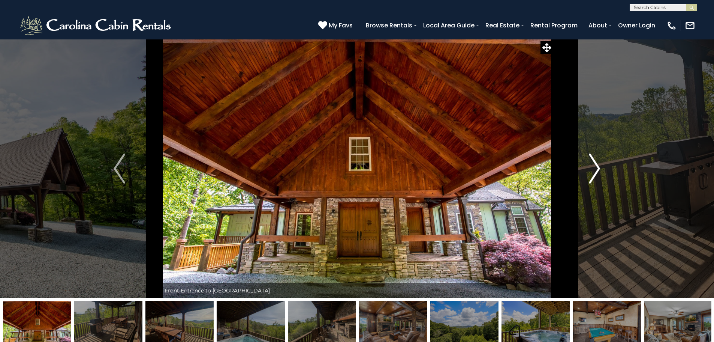
click at [596, 164] on img "Next" at bounding box center [594, 168] width 11 height 30
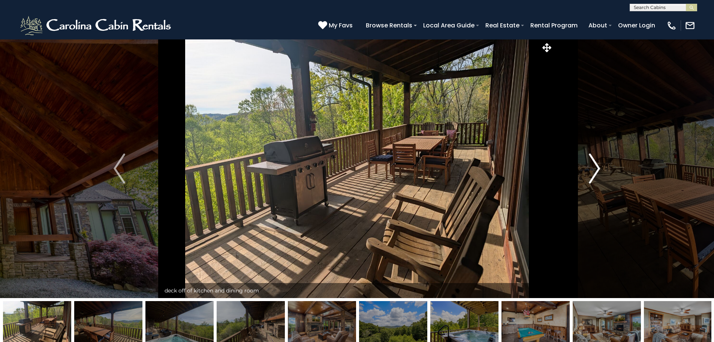
click at [596, 164] on img "Next" at bounding box center [594, 168] width 11 height 30
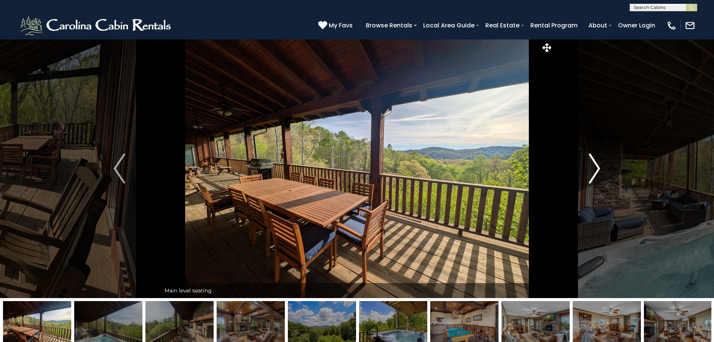
click at [596, 164] on img "Next" at bounding box center [594, 168] width 11 height 30
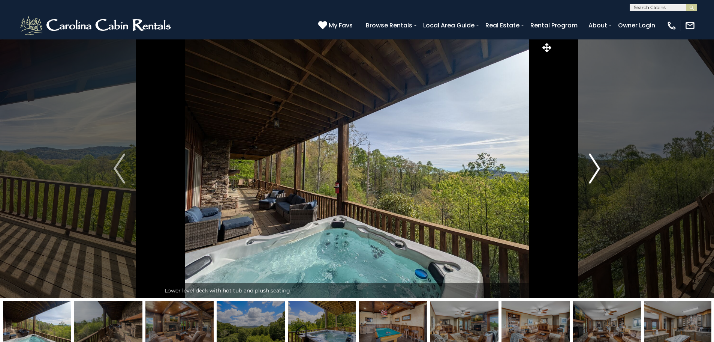
click at [596, 164] on img "Next" at bounding box center [594, 168] width 11 height 30
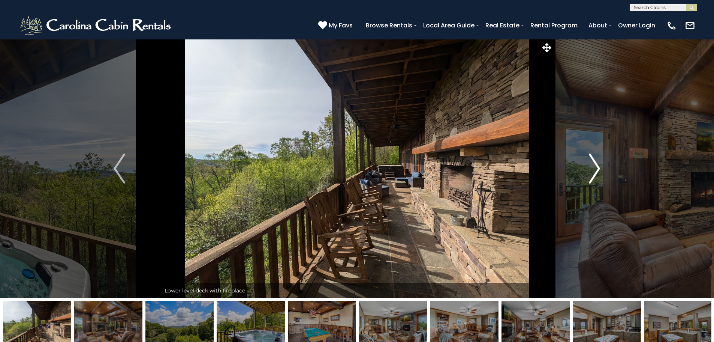
click at [596, 164] on img "Next" at bounding box center [594, 168] width 11 height 30
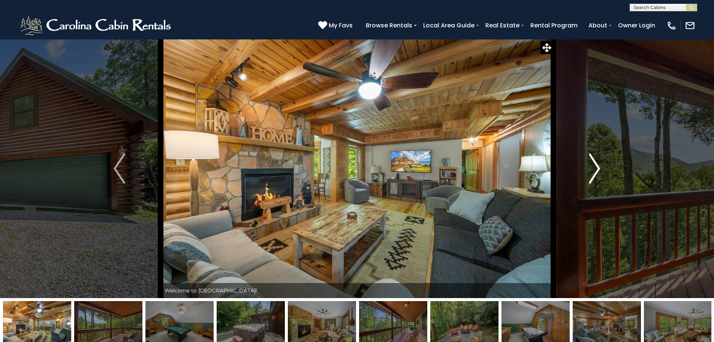
click at [597, 167] on img "Next" at bounding box center [594, 168] width 11 height 30
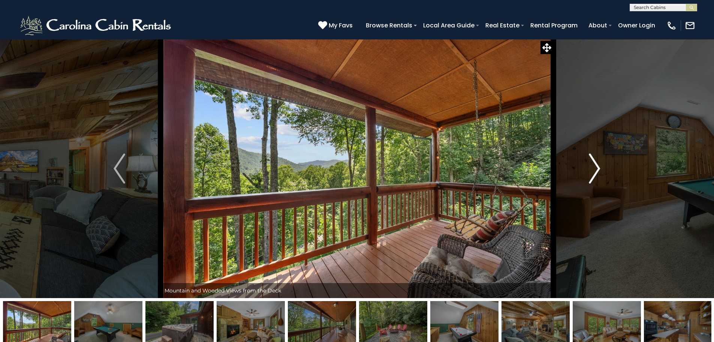
click at [597, 167] on img "Next" at bounding box center [594, 168] width 11 height 30
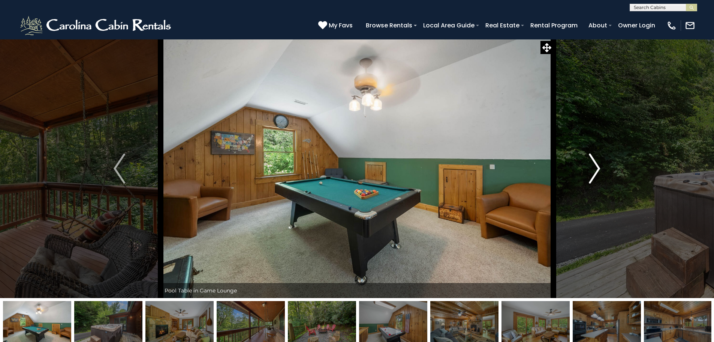
click at [597, 167] on img "Next" at bounding box center [594, 168] width 11 height 30
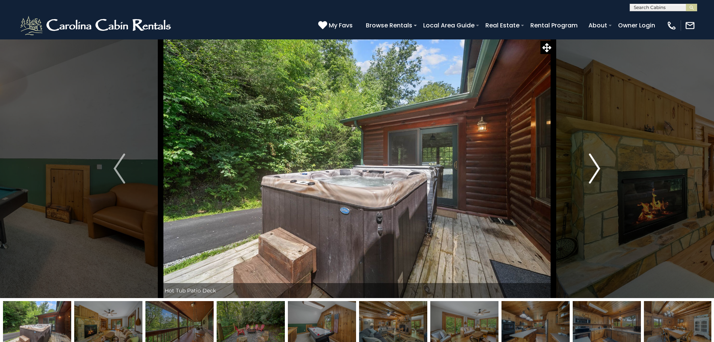
click at [597, 167] on img "Next" at bounding box center [594, 168] width 11 height 30
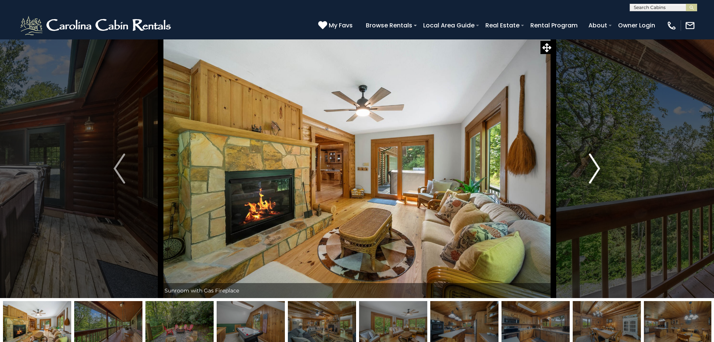
click at [597, 167] on img "Next" at bounding box center [594, 168] width 11 height 30
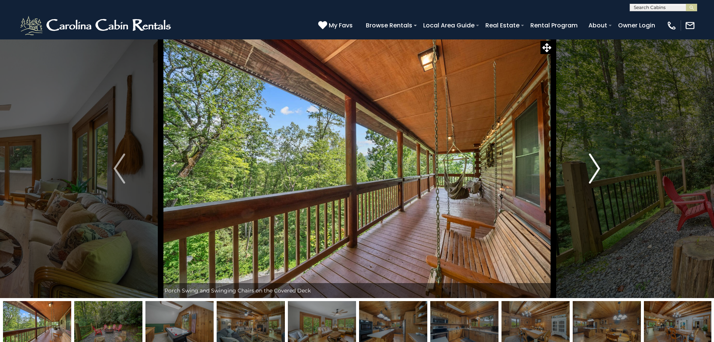
click at [597, 167] on img "Next" at bounding box center [594, 168] width 11 height 30
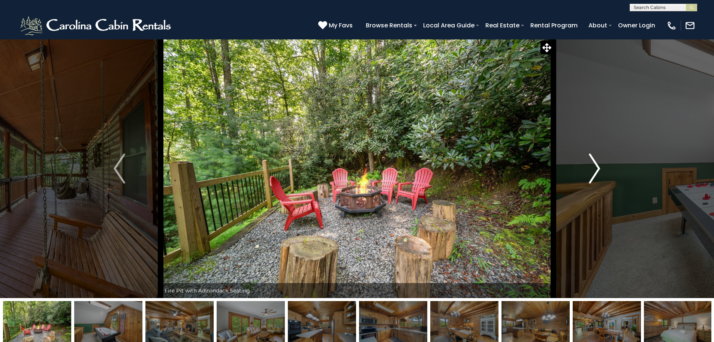
click at [597, 167] on img "Next" at bounding box center [594, 168] width 11 height 30
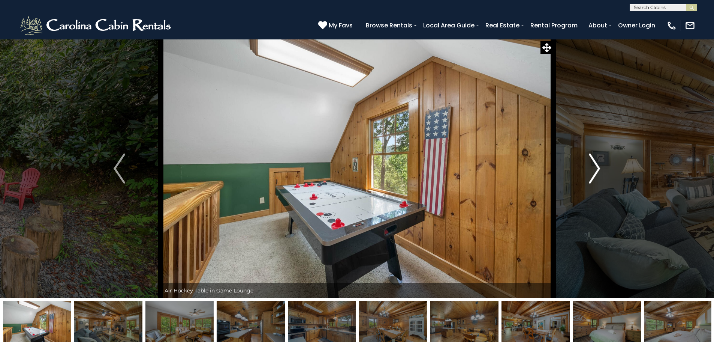
click at [597, 167] on img "Next" at bounding box center [594, 168] width 11 height 30
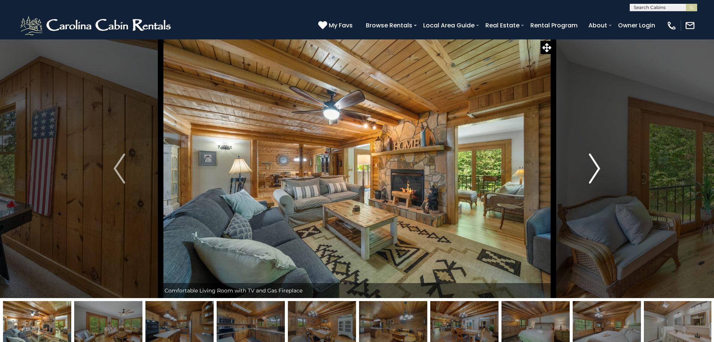
click at [597, 167] on img "Next" at bounding box center [594, 168] width 11 height 30
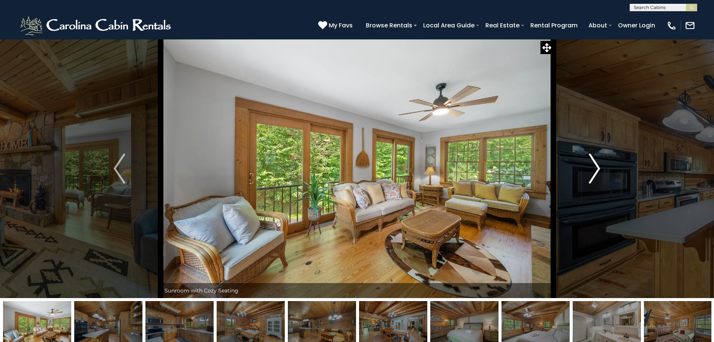
click at [597, 167] on img "Next" at bounding box center [594, 168] width 11 height 30
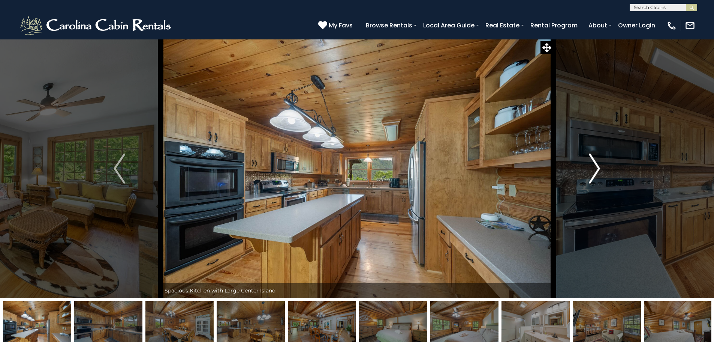
click at [597, 167] on img "Next" at bounding box center [594, 168] width 11 height 30
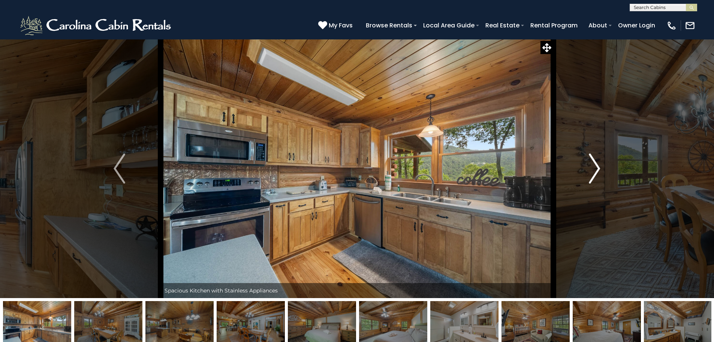
click at [597, 167] on img "Next" at bounding box center [594, 168] width 11 height 30
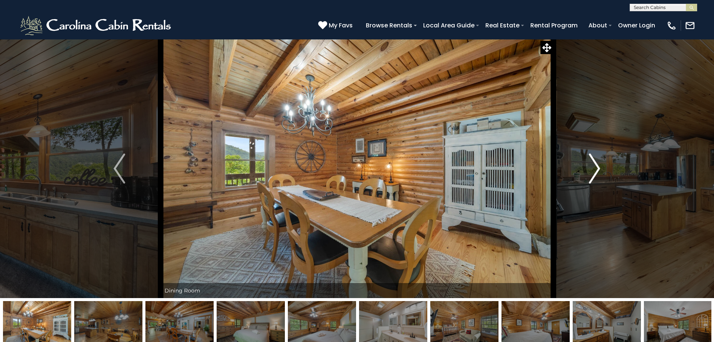
click at [597, 167] on img "Next" at bounding box center [594, 168] width 11 height 30
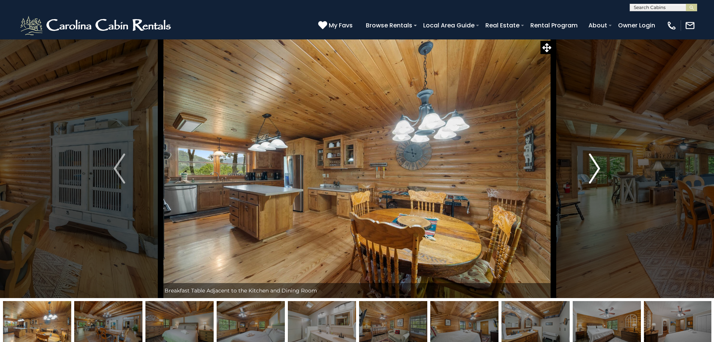
click at [597, 167] on img "Next" at bounding box center [594, 168] width 11 height 30
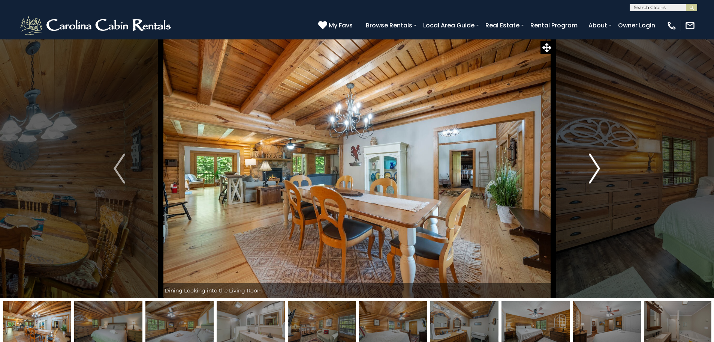
click at [597, 167] on img "Next" at bounding box center [594, 168] width 11 height 30
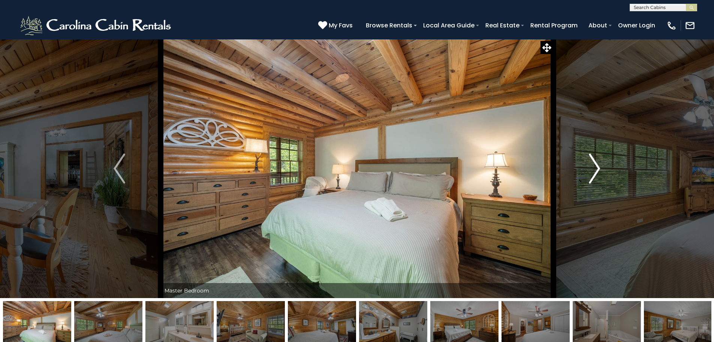
click at [597, 167] on img "Next" at bounding box center [594, 168] width 11 height 30
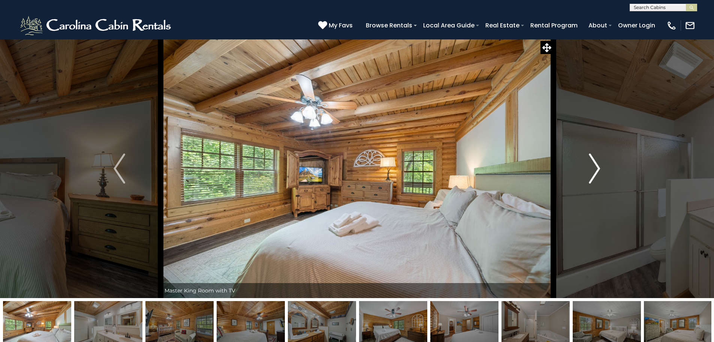
click at [597, 167] on img "Next" at bounding box center [594, 168] width 11 height 30
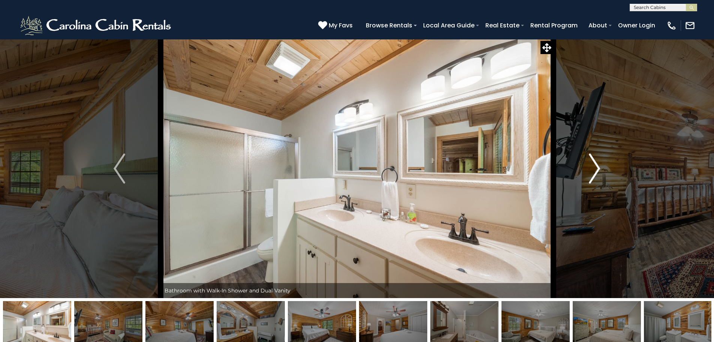
click at [597, 167] on img "Next" at bounding box center [594, 168] width 11 height 30
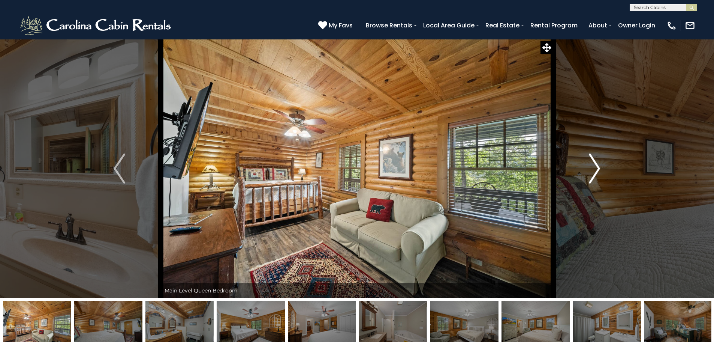
click at [597, 167] on img "Next" at bounding box center [594, 168] width 11 height 30
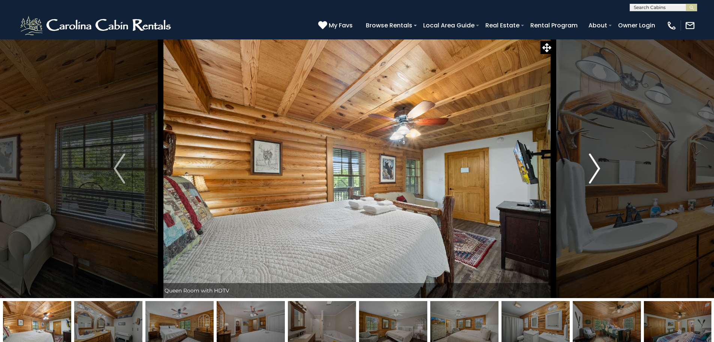
click at [597, 167] on img "Next" at bounding box center [594, 168] width 11 height 30
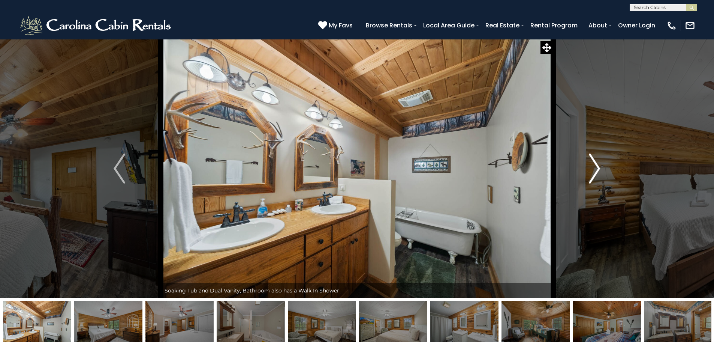
click at [597, 167] on img "Next" at bounding box center [594, 168] width 11 height 30
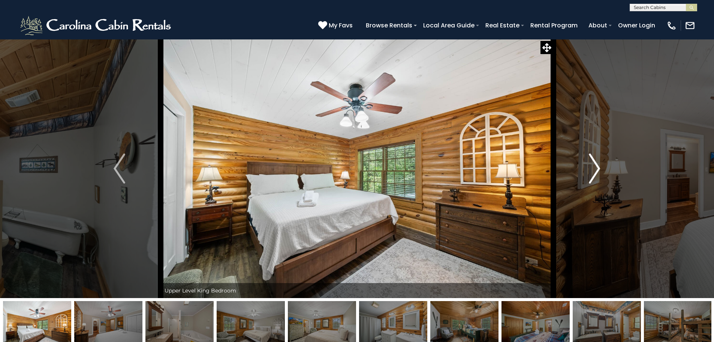
click at [597, 167] on img "Next" at bounding box center [594, 168] width 11 height 30
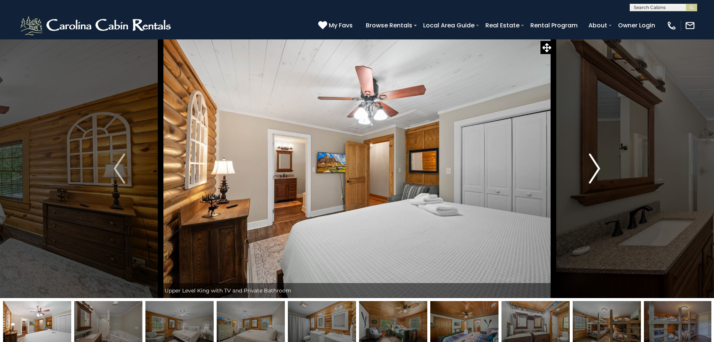
click at [597, 167] on img "Next" at bounding box center [594, 168] width 11 height 30
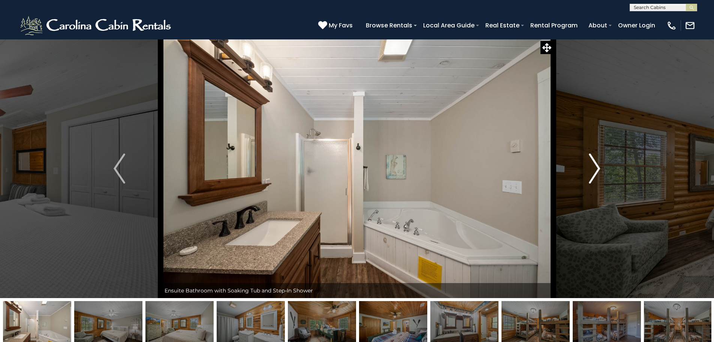
click at [597, 167] on img "Next" at bounding box center [594, 168] width 11 height 30
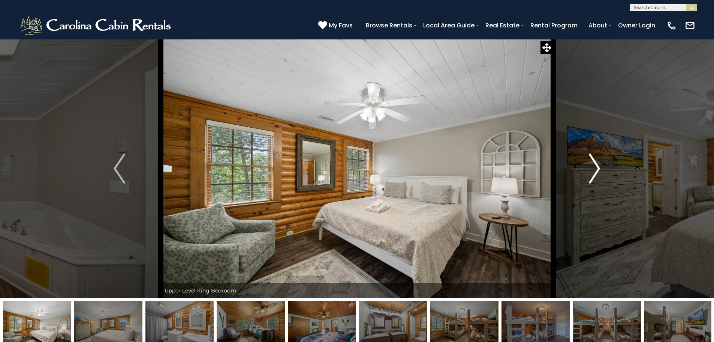
click at [597, 167] on img "Next" at bounding box center [594, 168] width 11 height 30
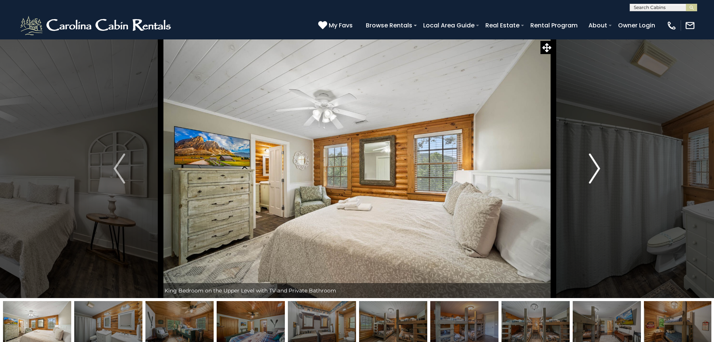
click at [597, 167] on img "Next" at bounding box center [594, 168] width 11 height 30
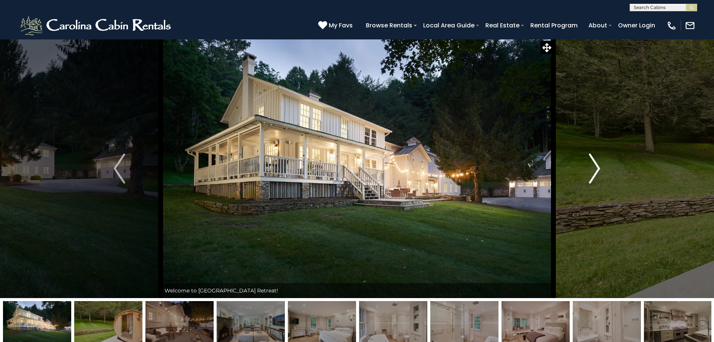
click at [598, 161] on img "Next" at bounding box center [594, 168] width 11 height 30
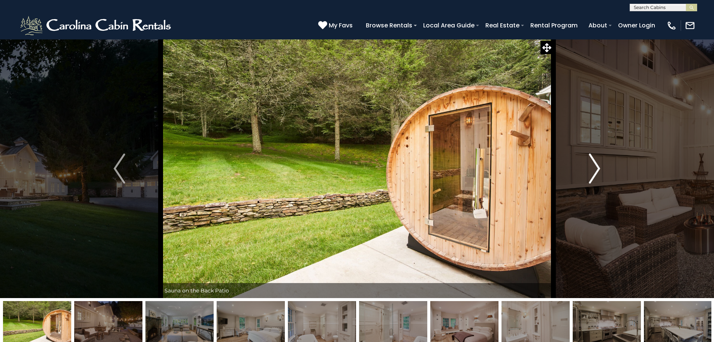
click at [598, 161] on img "Next" at bounding box center [594, 168] width 11 height 30
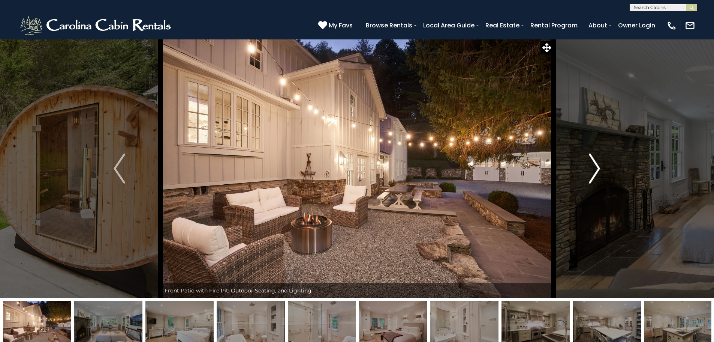
click at [598, 161] on img "Next" at bounding box center [594, 168] width 11 height 30
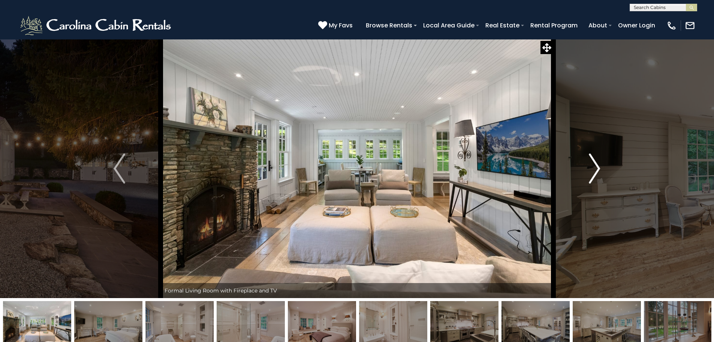
click at [598, 161] on img "Next" at bounding box center [594, 168] width 11 height 30
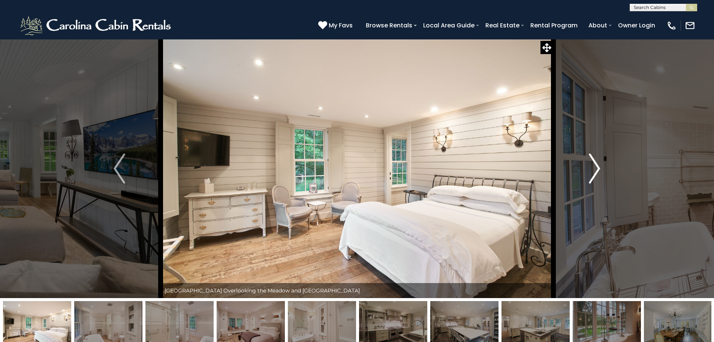
click at [598, 161] on img "Next" at bounding box center [594, 168] width 11 height 30
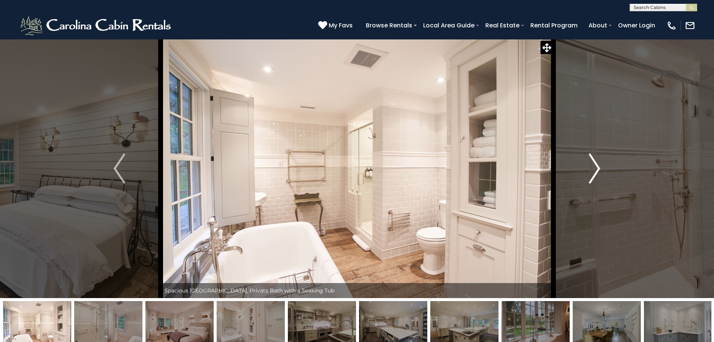
click at [598, 161] on img "Next" at bounding box center [594, 168] width 11 height 30
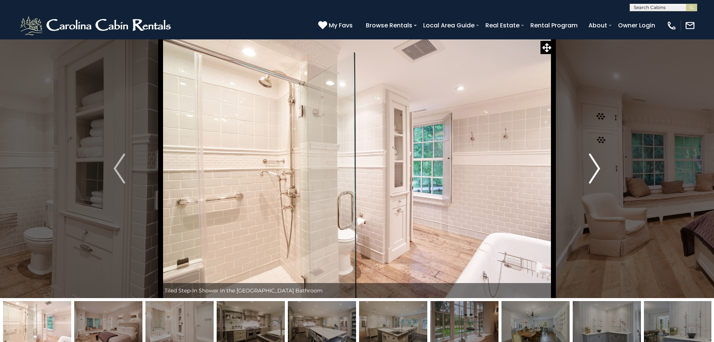
click at [598, 161] on img "Next" at bounding box center [594, 168] width 11 height 30
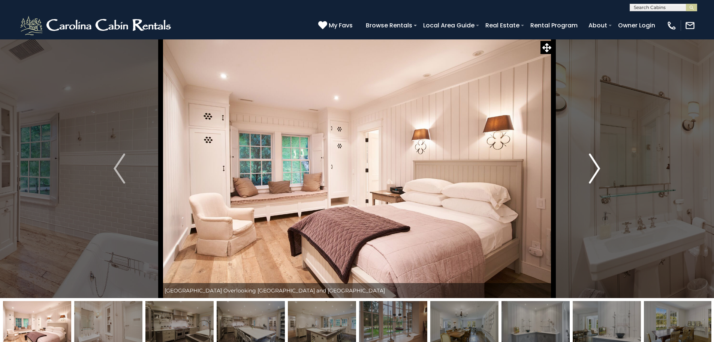
click at [598, 161] on img "Next" at bounding box center [594, 168] width 11 height 30
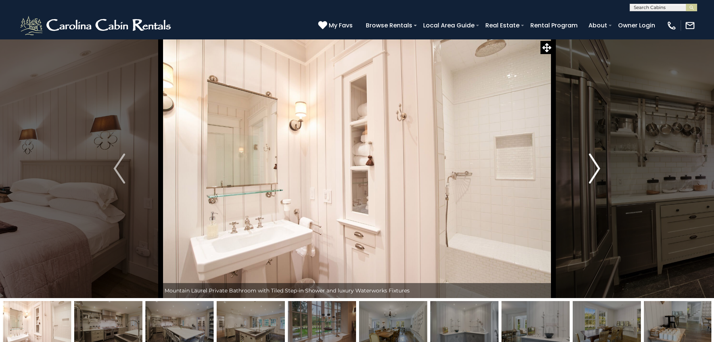
click at [598, 161] on img "Next" at bounding box center [594, 168] width 11 height 30
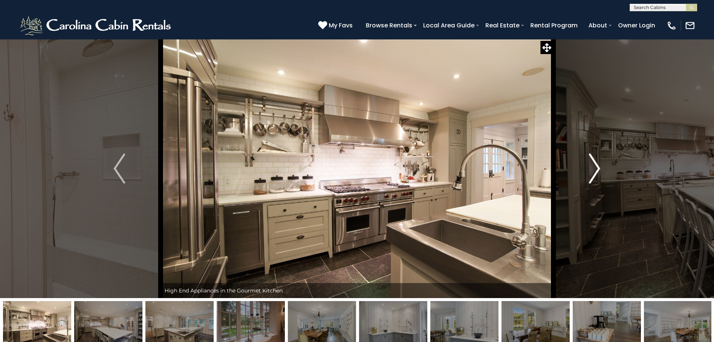
click at [598, 161] on img "Next" at bounding box center [594, 168] width 11 height 30
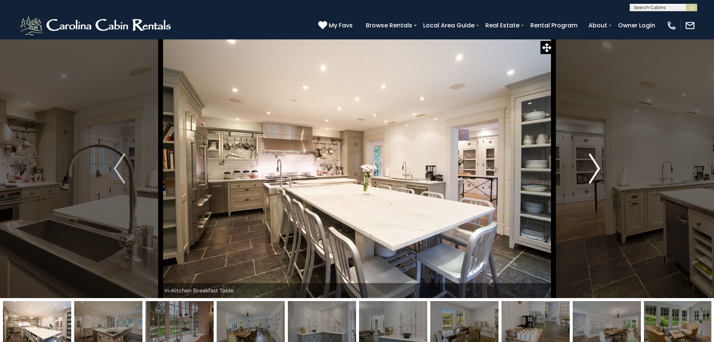
click at [598, 161] on img "Next" at bounding box center [594, 168] width 11 height 30
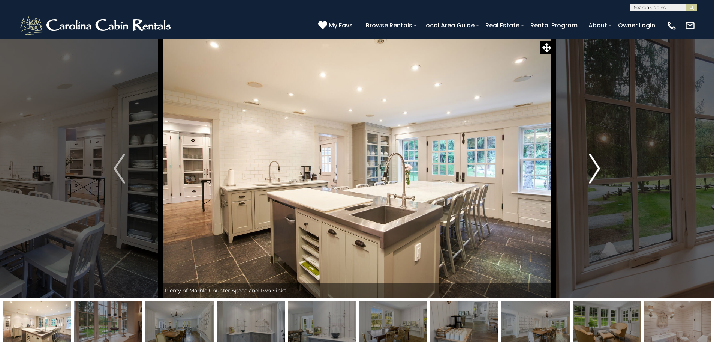
click at [598, 161] on img "Next" at bounding box center [594, 168] width 11 height 30
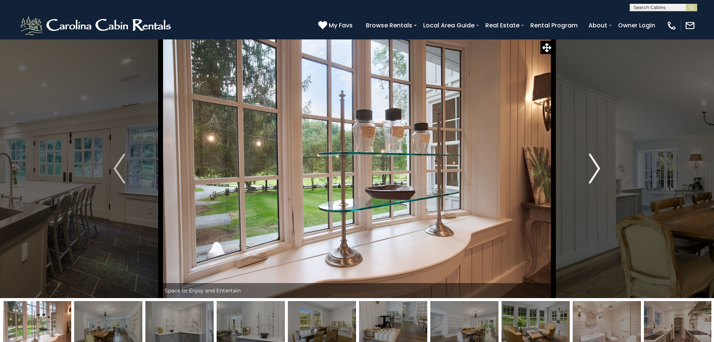
click at [598, 161] on img "Next" at bounding box center [594, 168] width 11 height 30
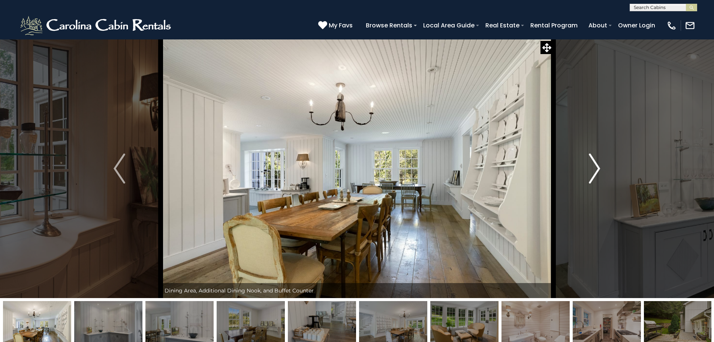
click at [598, 161] on img "Next" at bounding box center [594, 168] width 11 height 30
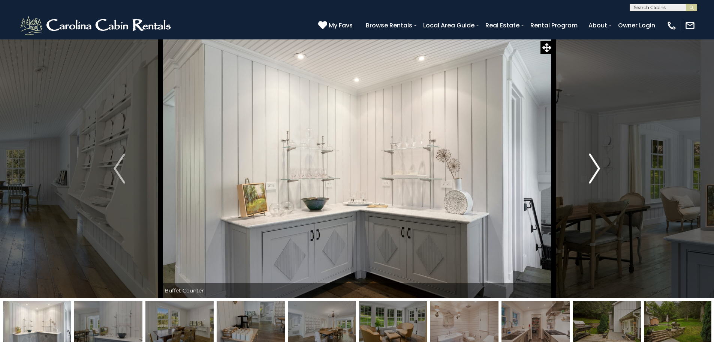
click at [598, 161] on img "Next" at bounding box center [594, 168] width 11 height 30
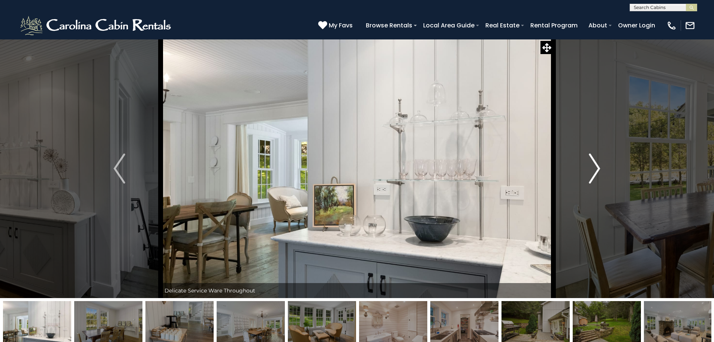
click at [598, 161] on img "Next" at bounding box center [594, 168] width 11 height 30
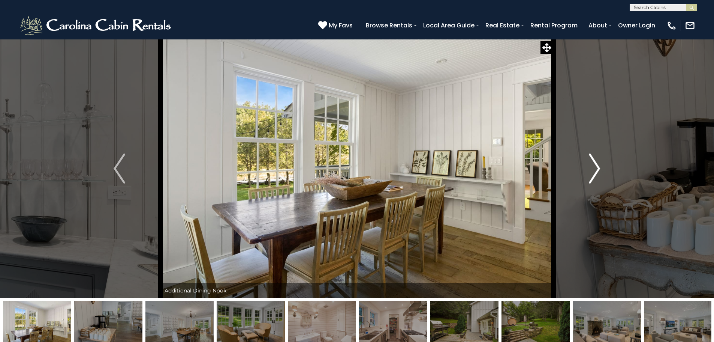
click at [598, 161] on img "Next" at bounding box center [594, 168] width 11 height 30
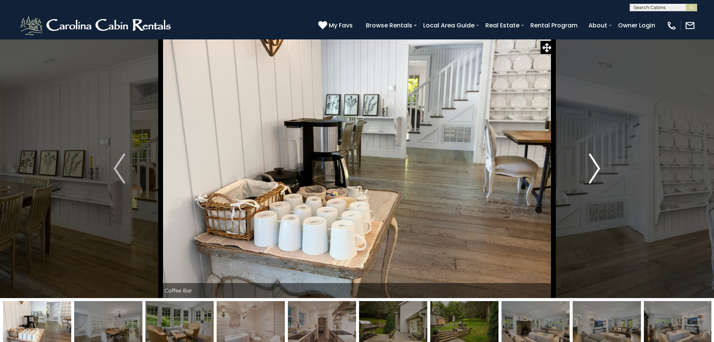
click at [598, 161] on img "Next" at bounding box center [594, 168] width 11 height 30
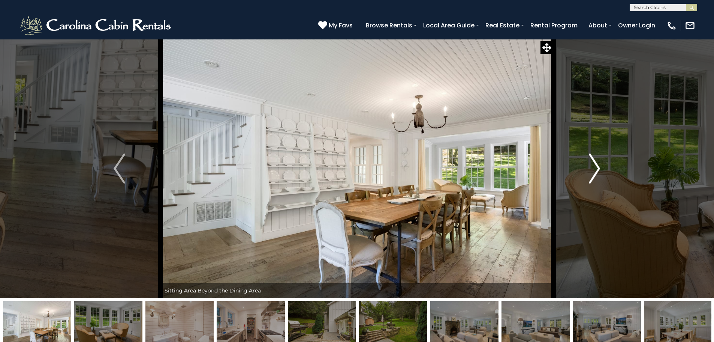
click at [598, 161] on img "Next" at bounding box center [594, 168] width 11 height 30
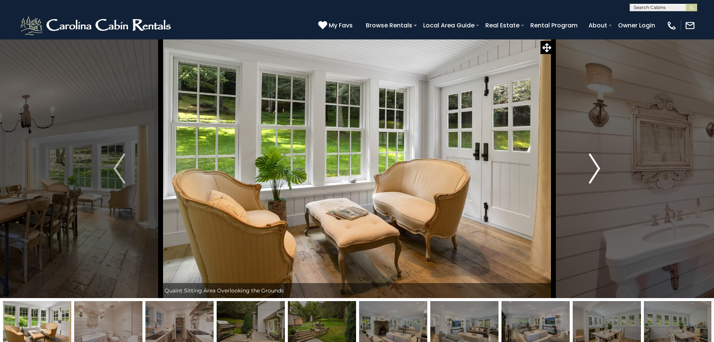
click at [598, 161] on img "Next" at bounding box center [594, 168] width 11 height 30
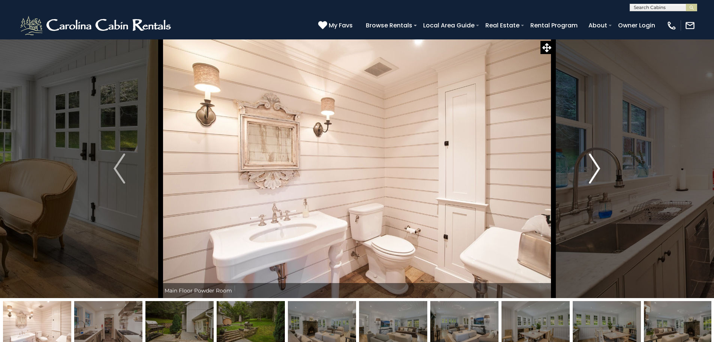
click at [598, 161] on img "Next" at bounding box center [594, 168] width 11 height 30
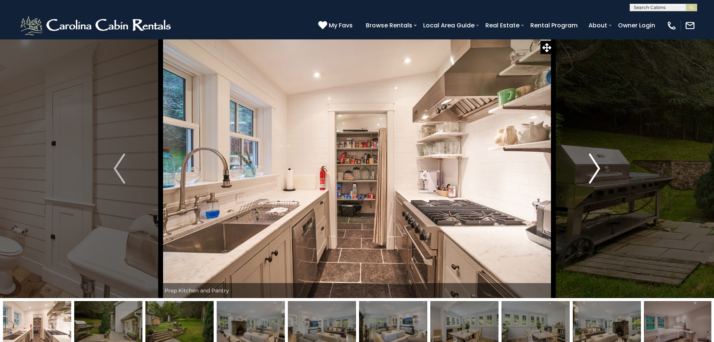
click at [598, 161] on img "Next" at bounding box center [594, 168] width 11 height 30
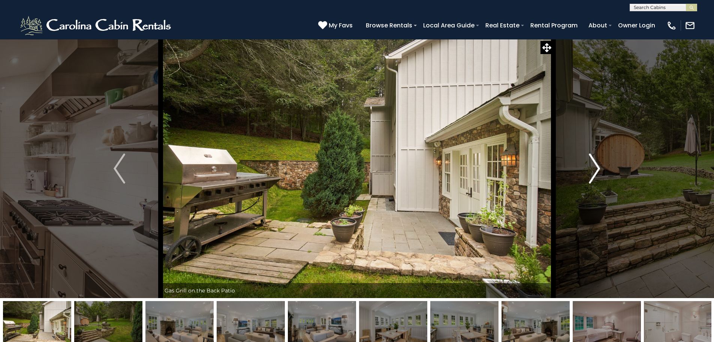
click at [598, 161] on img "Next" at bounding box center [594, 168] width 11 height 30
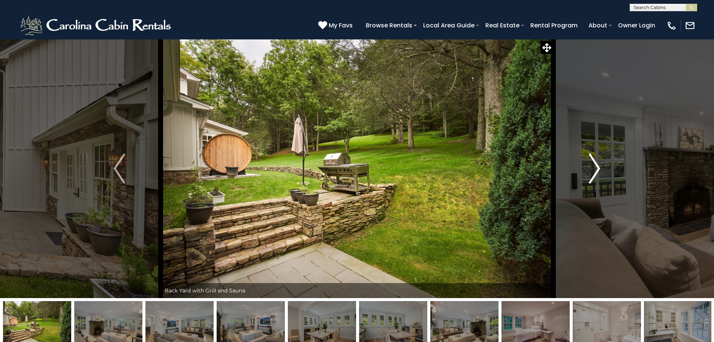
click at [598, 161] on img "Next" at bounding box center [594, 168] width 11 height 30
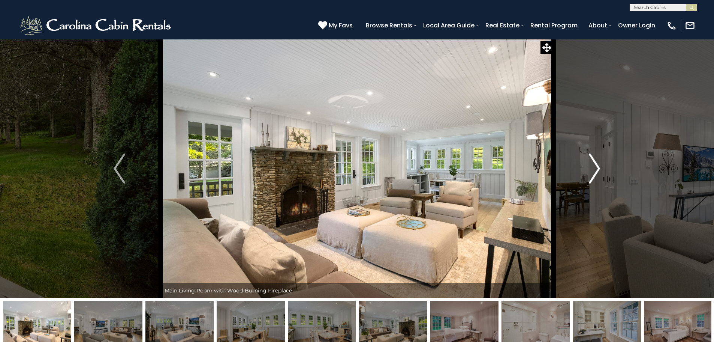
click at [598, 161] on img "Next" at bounding box center [594, 168] width 11 height 30
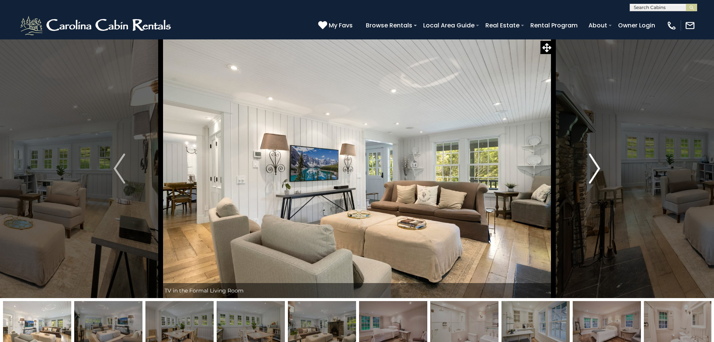
click at [598, 161] on img "Next" at bounding box center [594, 168] width 11 height 30
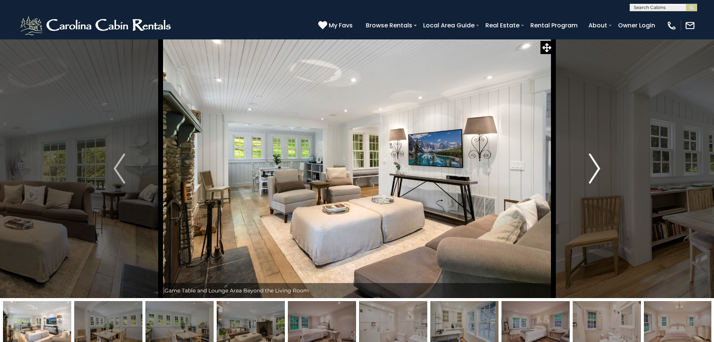
click at [598, 161] on img "Next" at bounding box center [594, 168] width 11 height 30
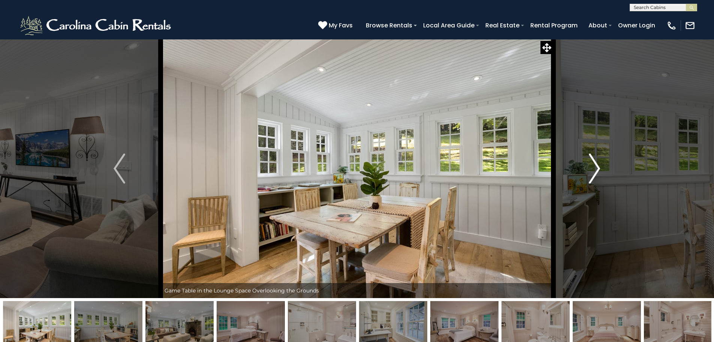
click at [598, 161] on img "Next" at bounding box center [594, 168] width 11 height 30
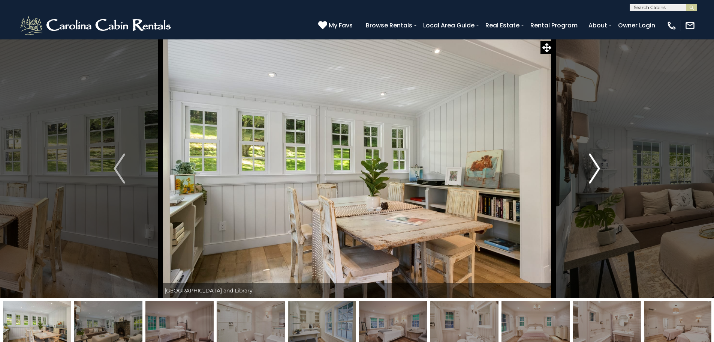
click at [598, 161] on img "Next" at bounding box center [594, 168] width 11 height 30
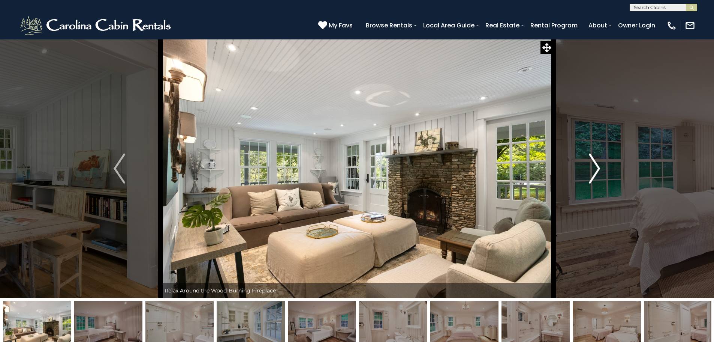
click at [598, 161] on img "Next" at bounding box center [594, 168] width 11 height 30
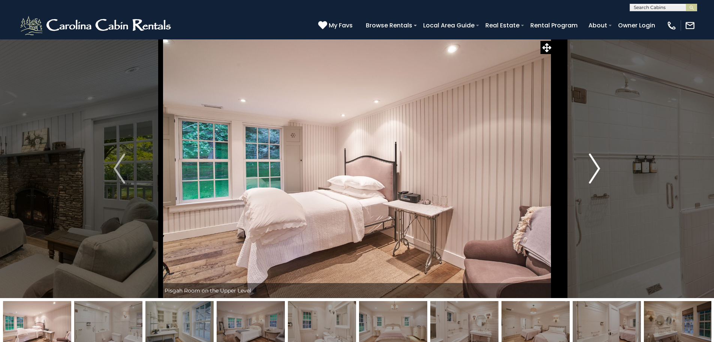
click at [598, 161] on img "Next" at bounding box center [594, 168] width 11 height 30
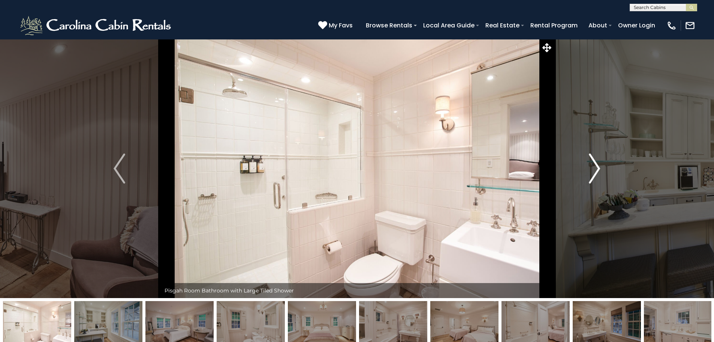
click at [598, 161] on img "Next" at bounding box center [594, 168] width 11 height 30
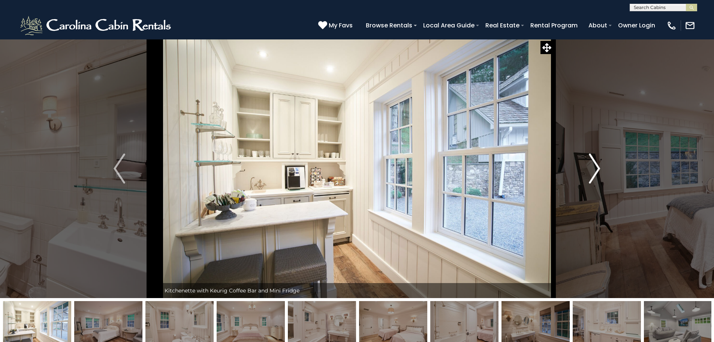
click at [598, 161] on img "Next" at bounding box center [594, 168] width 11 height 30
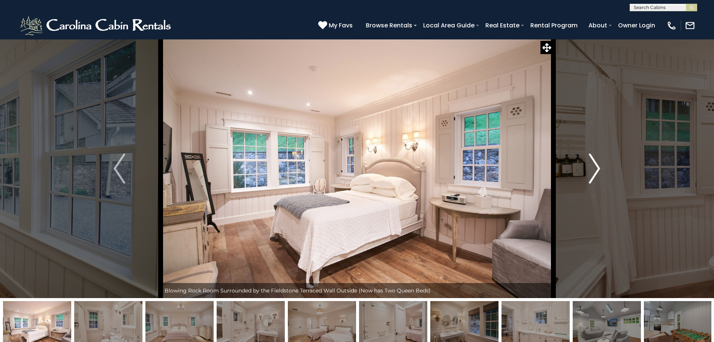
click at [598, 161] on img "Next" at bounding box center [594, 168] width 11 height 30
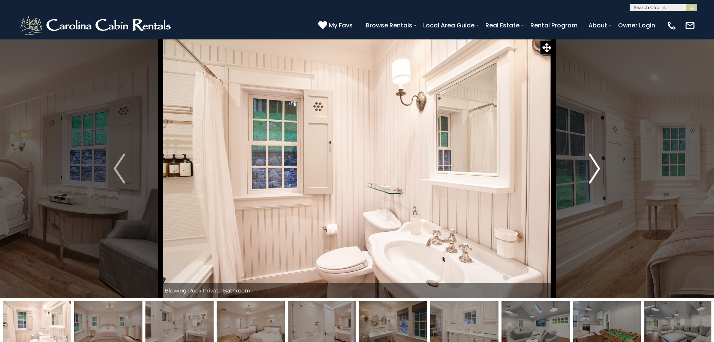
click at [598, 161] on img "Next" at bounding box center [594, 168] width 11 height 30
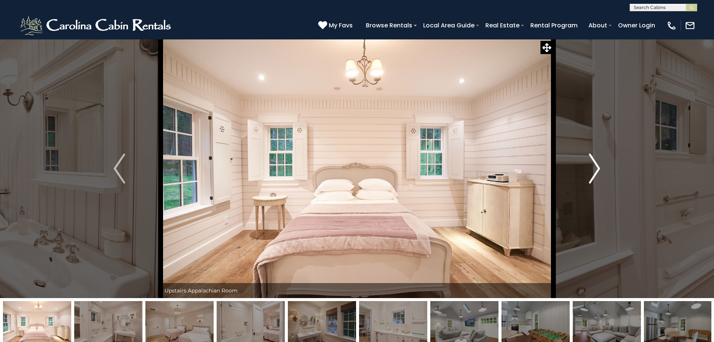
click at [598, 161] on img "Next" at bounding box center [594, 168] width 11 height 30
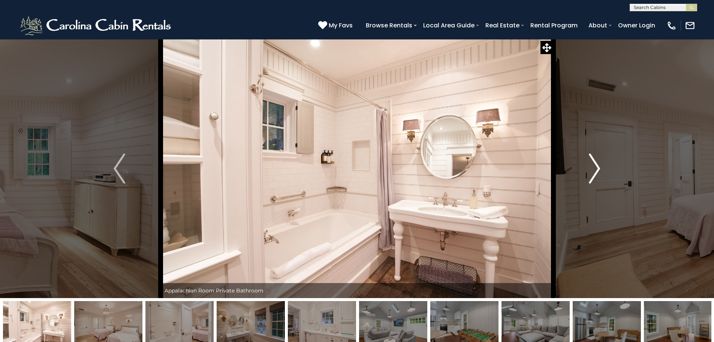
click at [598, 161] on img "Next" at bounding box center [594, 168] width 11 height 30
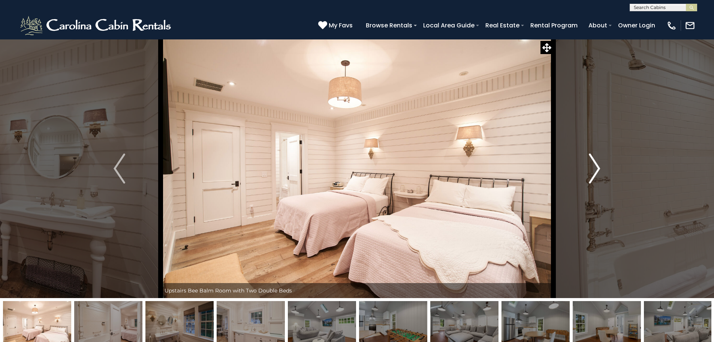
click at [598, 161] on img "Next" at bounding box center [594, 168] width 11 height 30
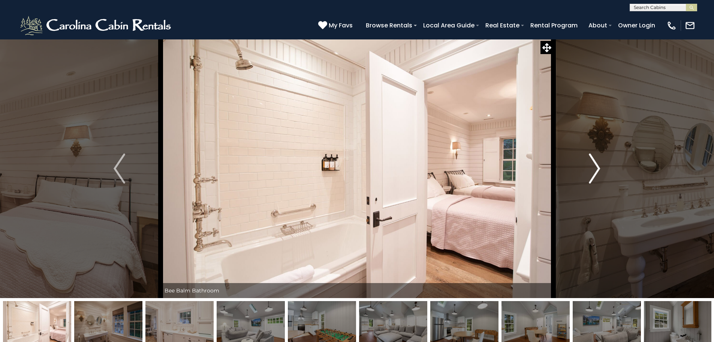
click at [598, 161] on img "Next" at bounding box center [594, 168] width 11 height 30
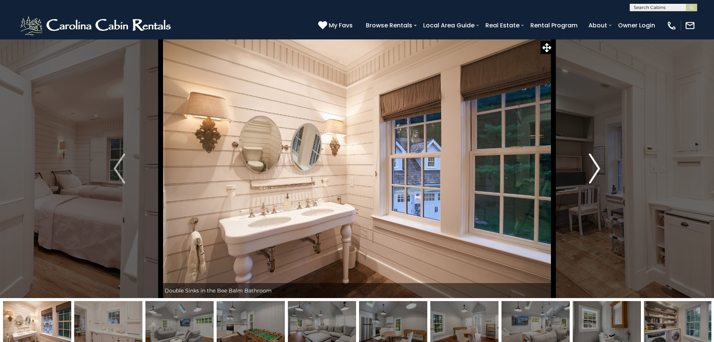
click at [598, 161] on img "Next" at bounding box center [594, 168] width 11 height 30
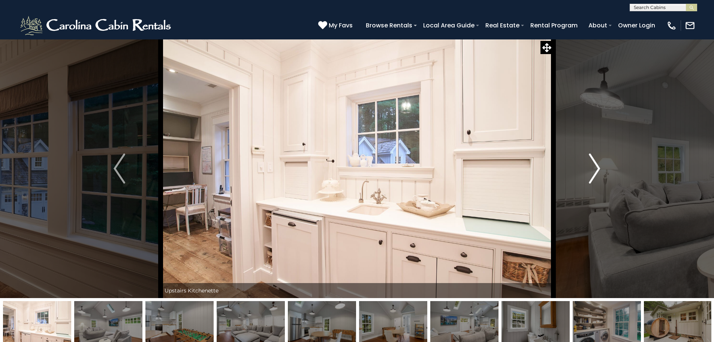
click at [598, 161] on img "Next" at bounding box center [594, 168] width 11 height 30
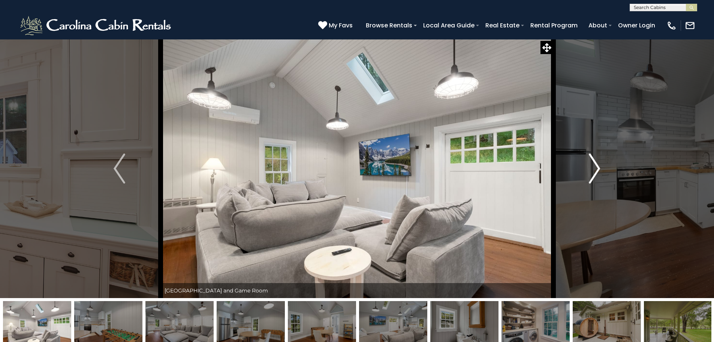
click at [598, 161] on img "Next" at bounding box center [594, 168] width 11 height 30
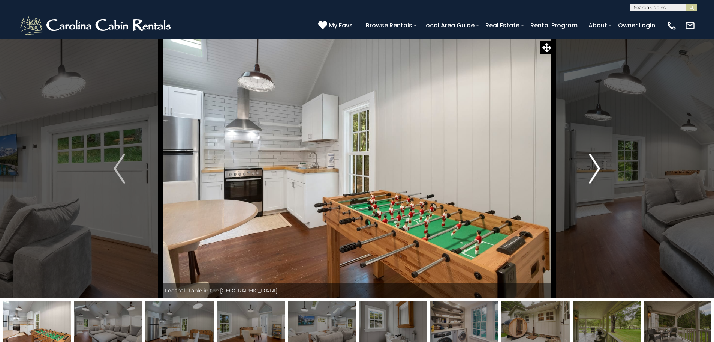
click at [598, 161] on img "Next" at bounding box center [594, 168] width 11 height 30
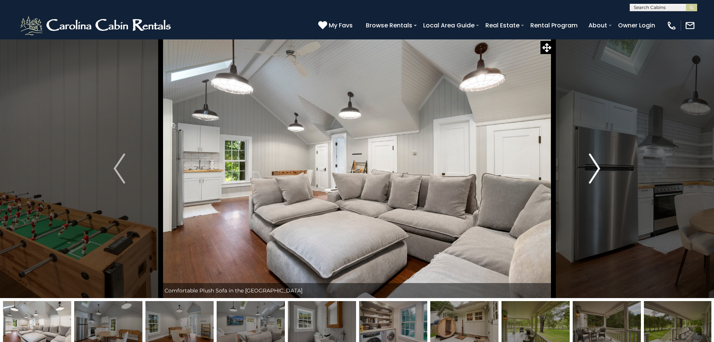
click at [598, 161] on img "Next" at bounding box center [594, 168] width 11 height 30
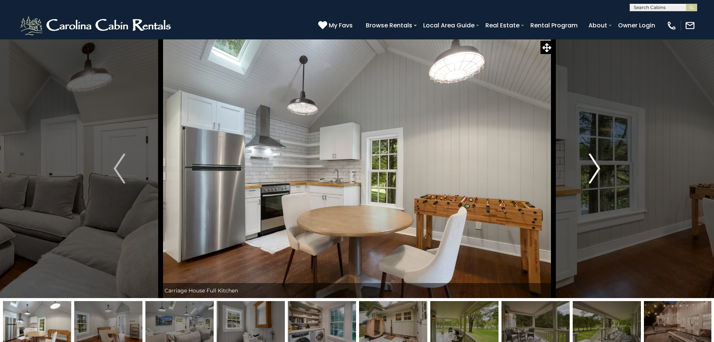
click at [598, 161] on img "Next" at bounding box center [594, 168] width 11 height 30
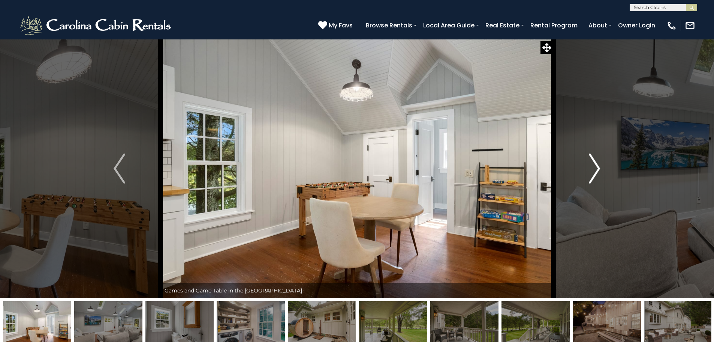
click at [598, 161] on img "Next" at bounding box center [594, 168] width 11 height 30
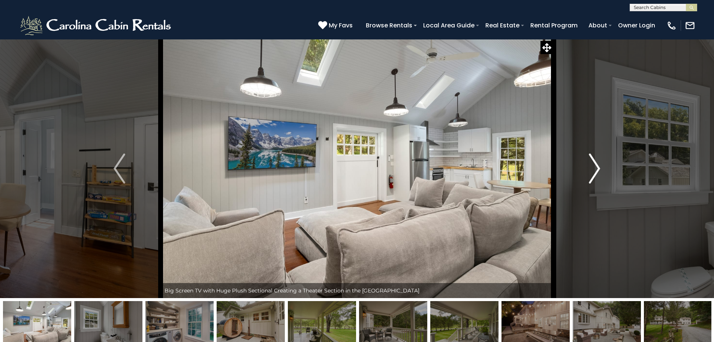
click at [598, 161] on img "Next" at bounding box center [594, 168] width 11 height 30
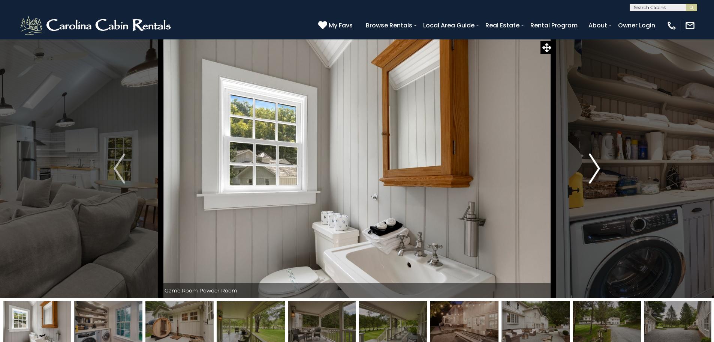
click at [598, 161] on img "Next" at bounding box center [594, 168] width 11 height 30
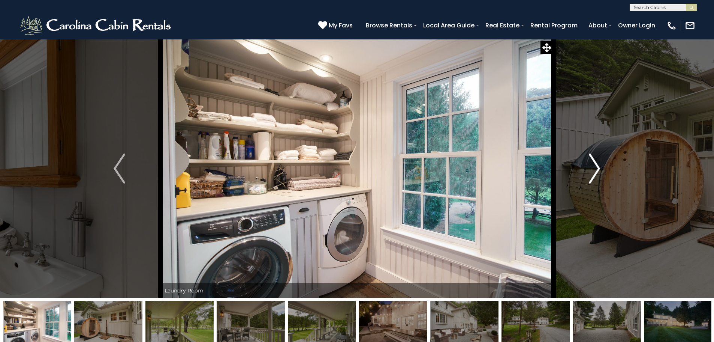
click at [598, 161] on img "Next" at bounding box center [594, 168] width 11 height 30
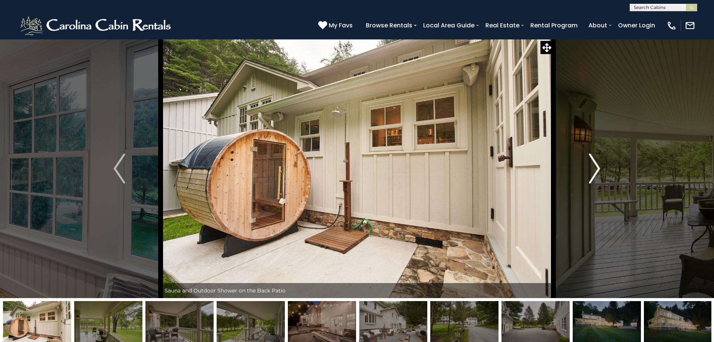
click at [598, 161] on img "Next" at bounding box center [594, 168] width 11 height 30
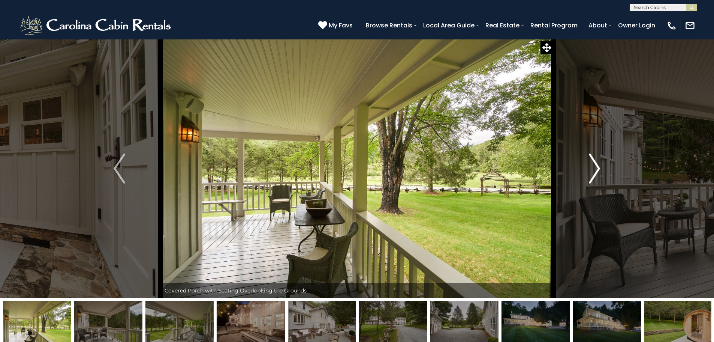
click at [598, 161] on img "Next" at bounding box center [594, 168] width 11 height 30
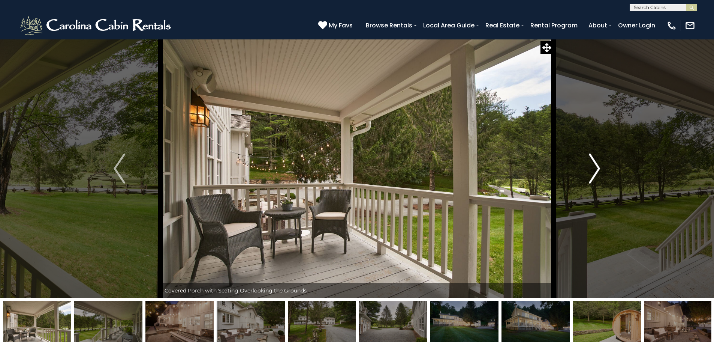
click at [598, 161] on img "Next" at bounding box center [594, 168] width 11 height 30
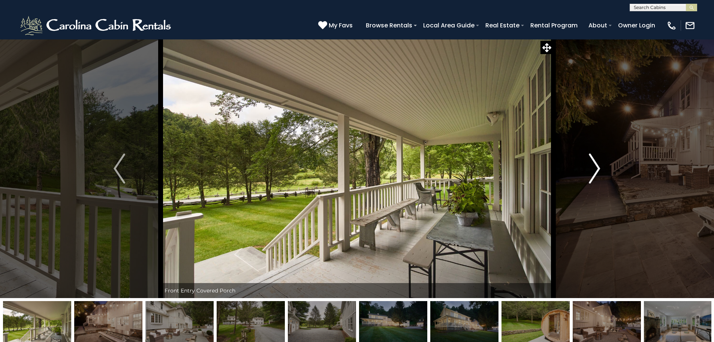
click at [598, 161] on img "Next" at bounding box center [594, 168] width 11 height 30
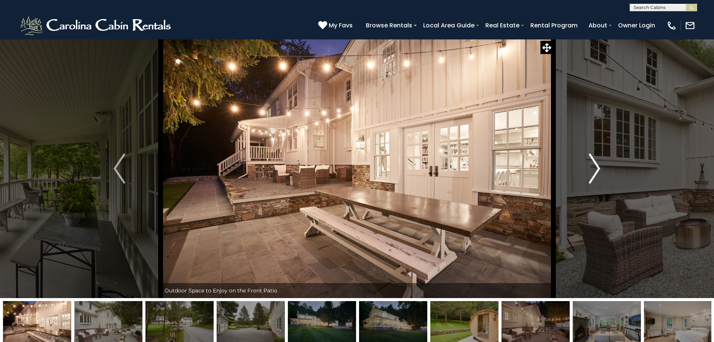
click at [598, 161] on img "Next" at bounding box center [594, 168] width 11 height 30
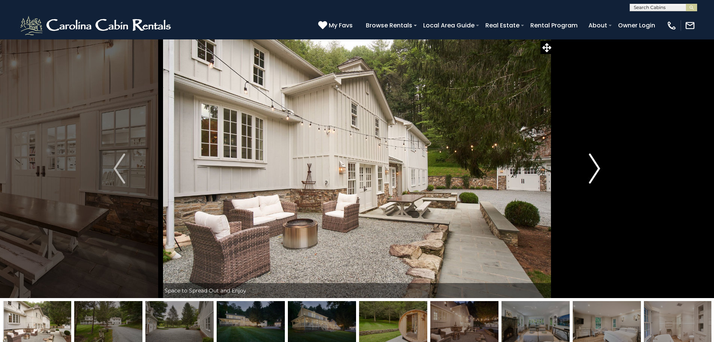
click at [598, 161] on img "Next" at bounding box center [594, 168] width 11 height 30
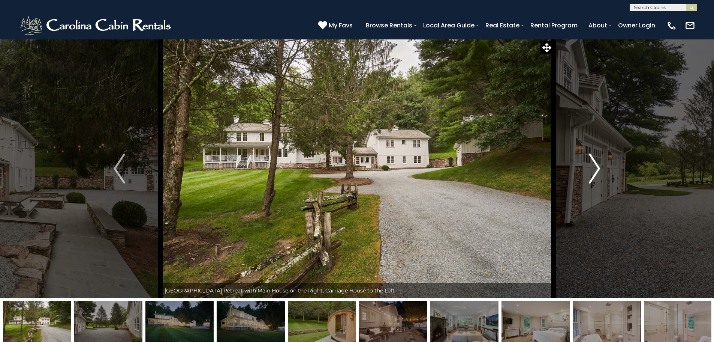
click at [598, 161] on img "Next" at bounding box center [594, 168] width 11 height 30
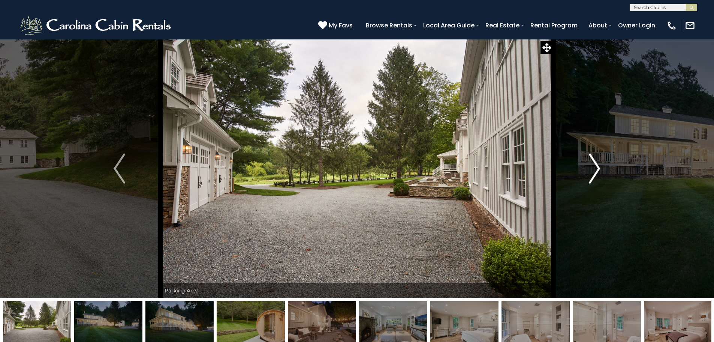
click at [598, 161] on img "Next" at bounding box center [594, 168] width 11 height 30
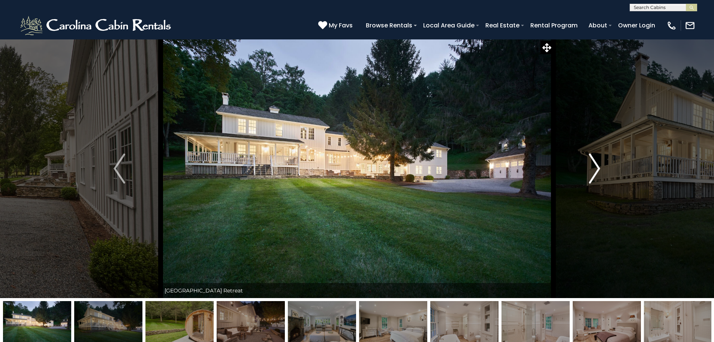
click at [598, 161] on img "Next" at bounding box center [594, 168] width 11 height 30
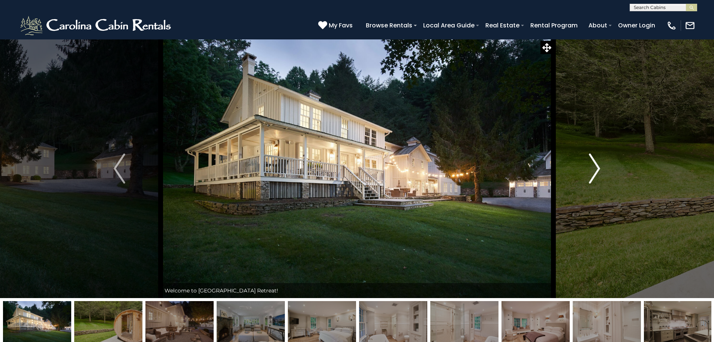
click at [598, 161] on img "Next" at bounding box center [594, 168] width 11 height 30
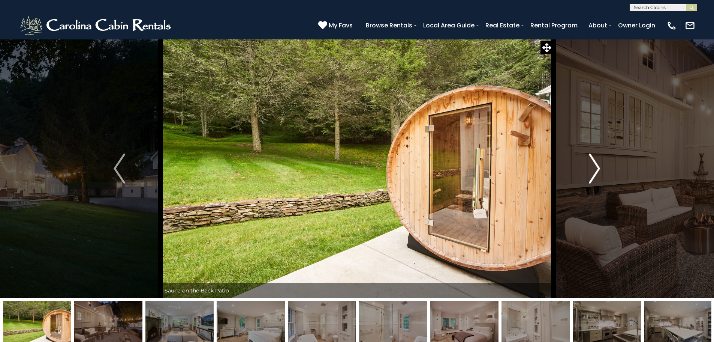
click at [598, 161] on img "Next" at bounding box center [594, 168] width 11 height 30
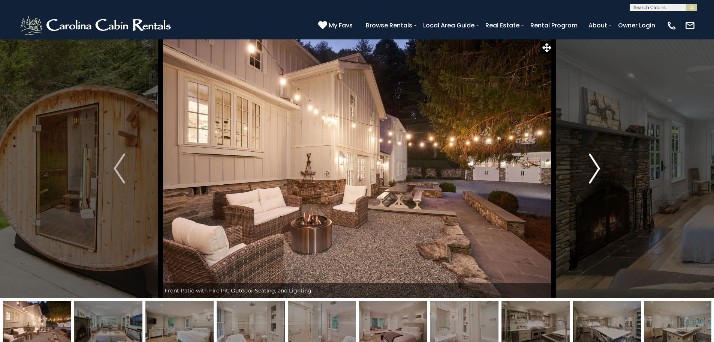
click at [598, 161] on img "Next" at bounding box center [594, 168] width 11 height 30
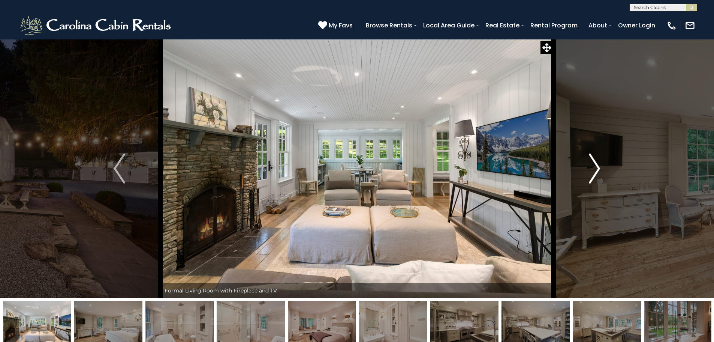
click at [598, 161] on img "Next" at bounding box center [594, 168] width 11 height 30
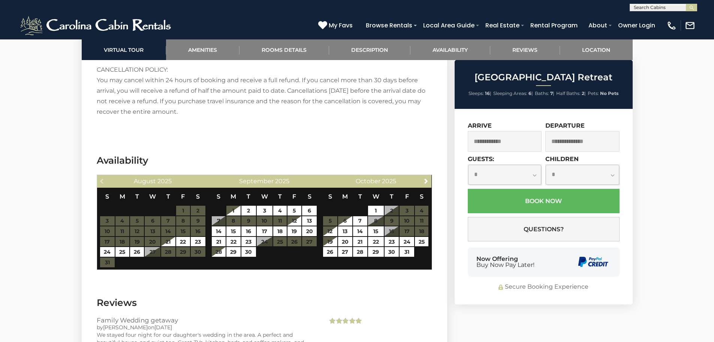
scroll to position [1687, 0]
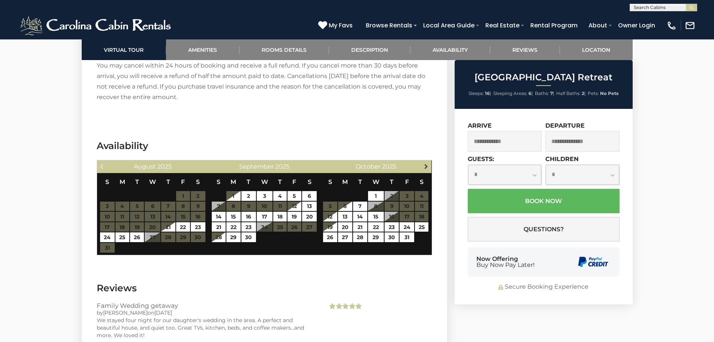
click at [425, 163] on span "Next" at bounding box center [426, 166] width 6 height 6
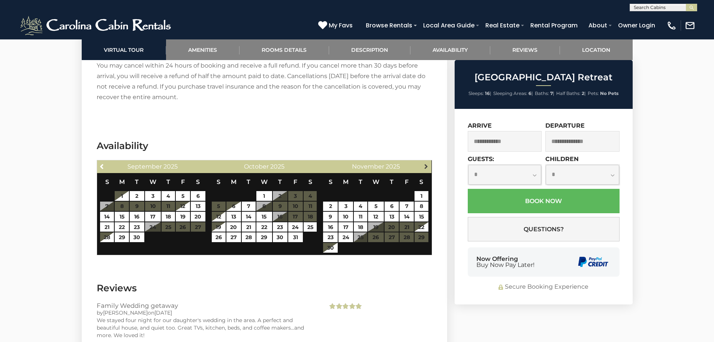
click at [425, 163] on span "Next" at bounding box center [426, 166] width 6 height 6
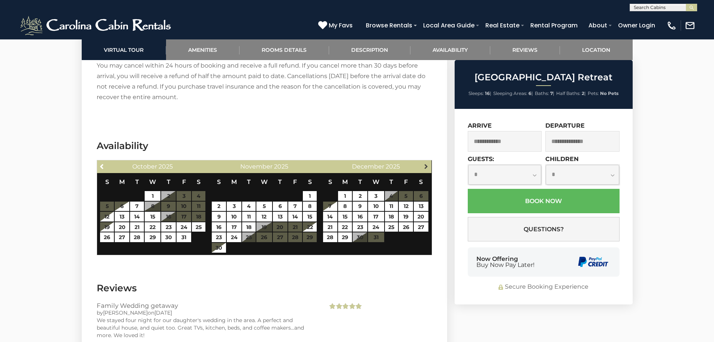
click at [425, 163] on span "Next" at bounding box center [426, 166] width 6 height 6
